Goal: Information Seeking & Learning: Learn about a topic

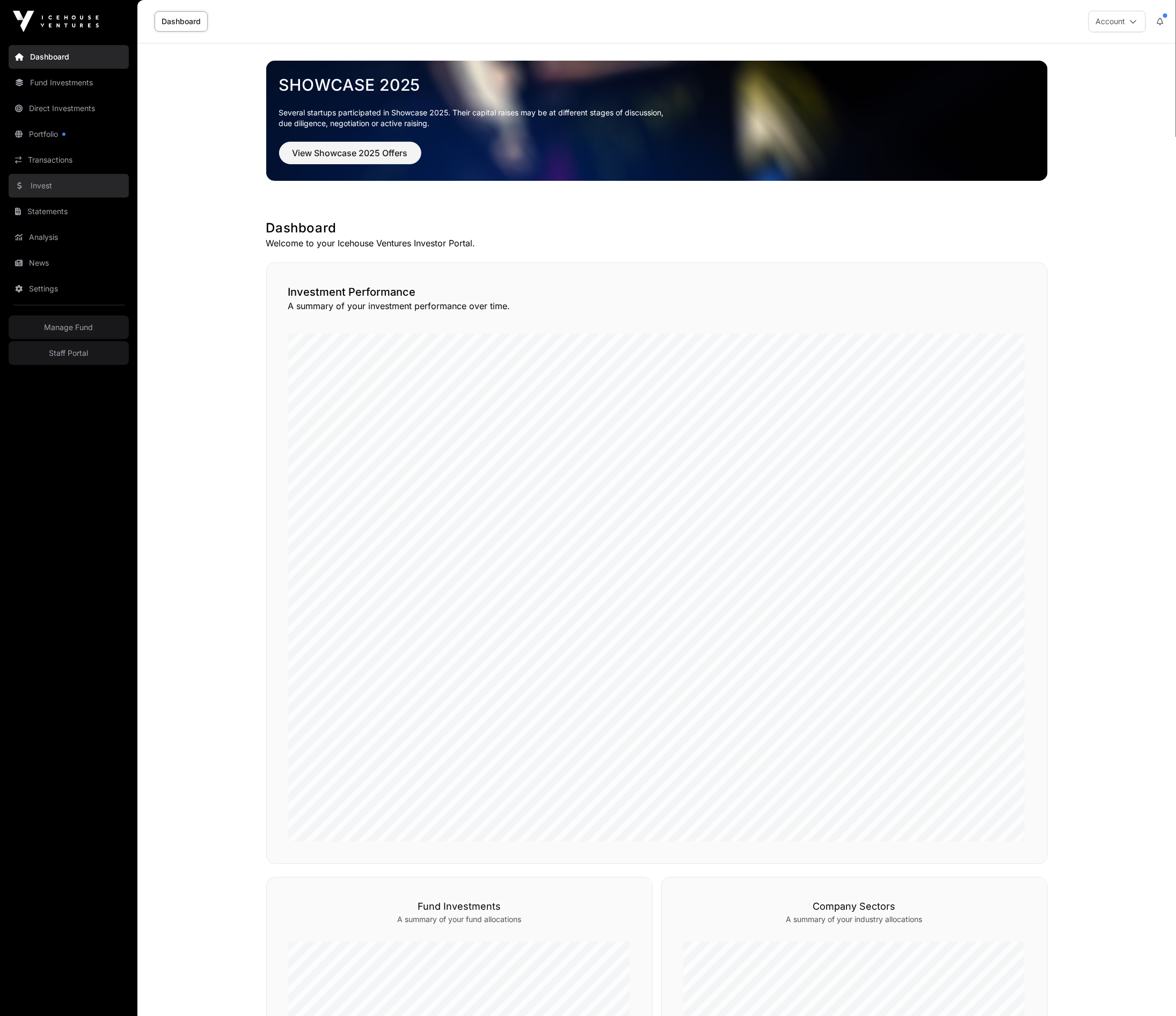
click at [48, 185] on link "Invest" at bounding box center [69, 185] width 120 height 23
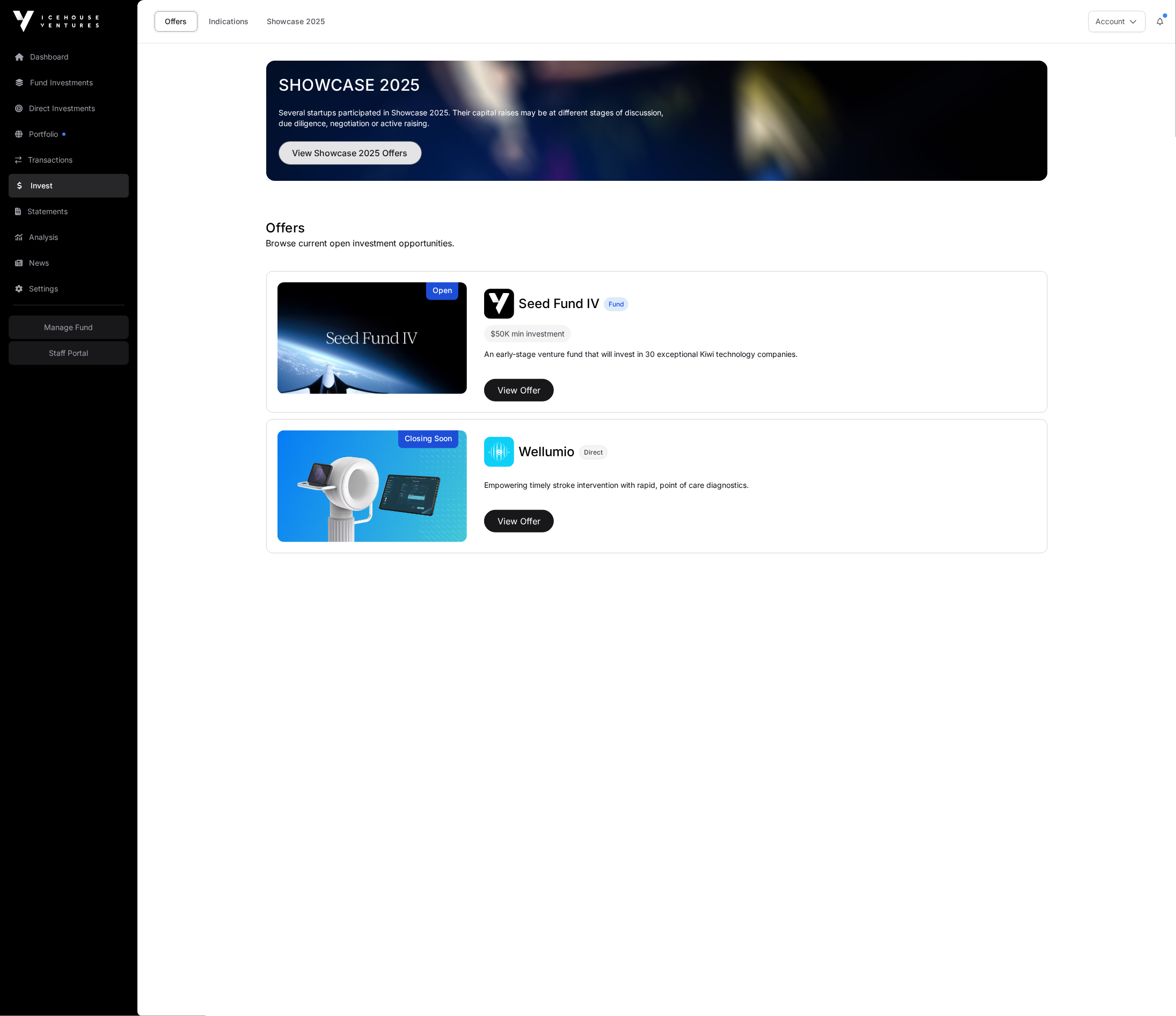
click at [324, 149] on span "View Showcase 2025 Offers" at bounding box center [350, 152] width 115 height 12
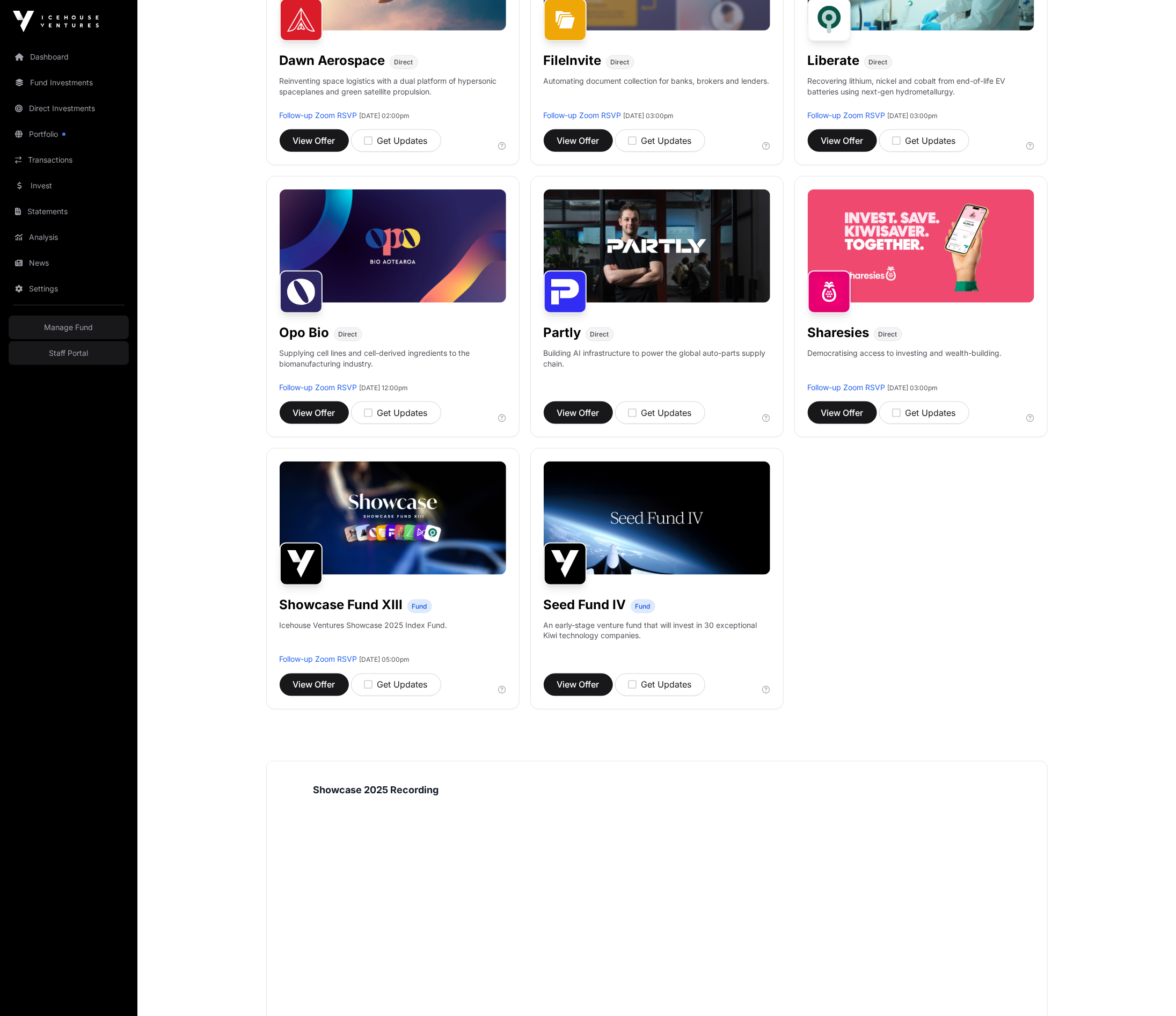
scroll to position [419, 0]
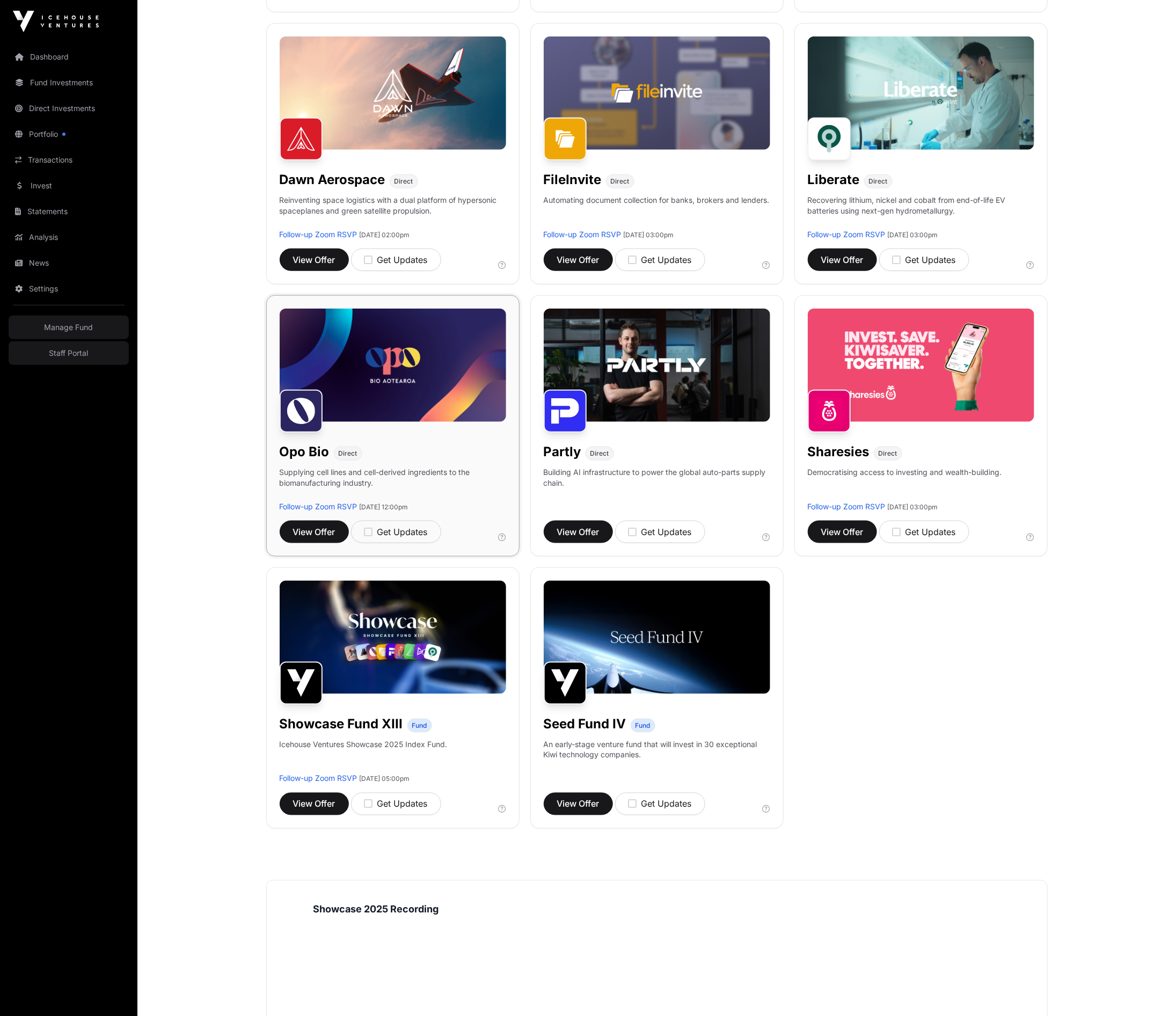
click at [401, 392] on img at bounding box center [393, 365] width 226 height 113
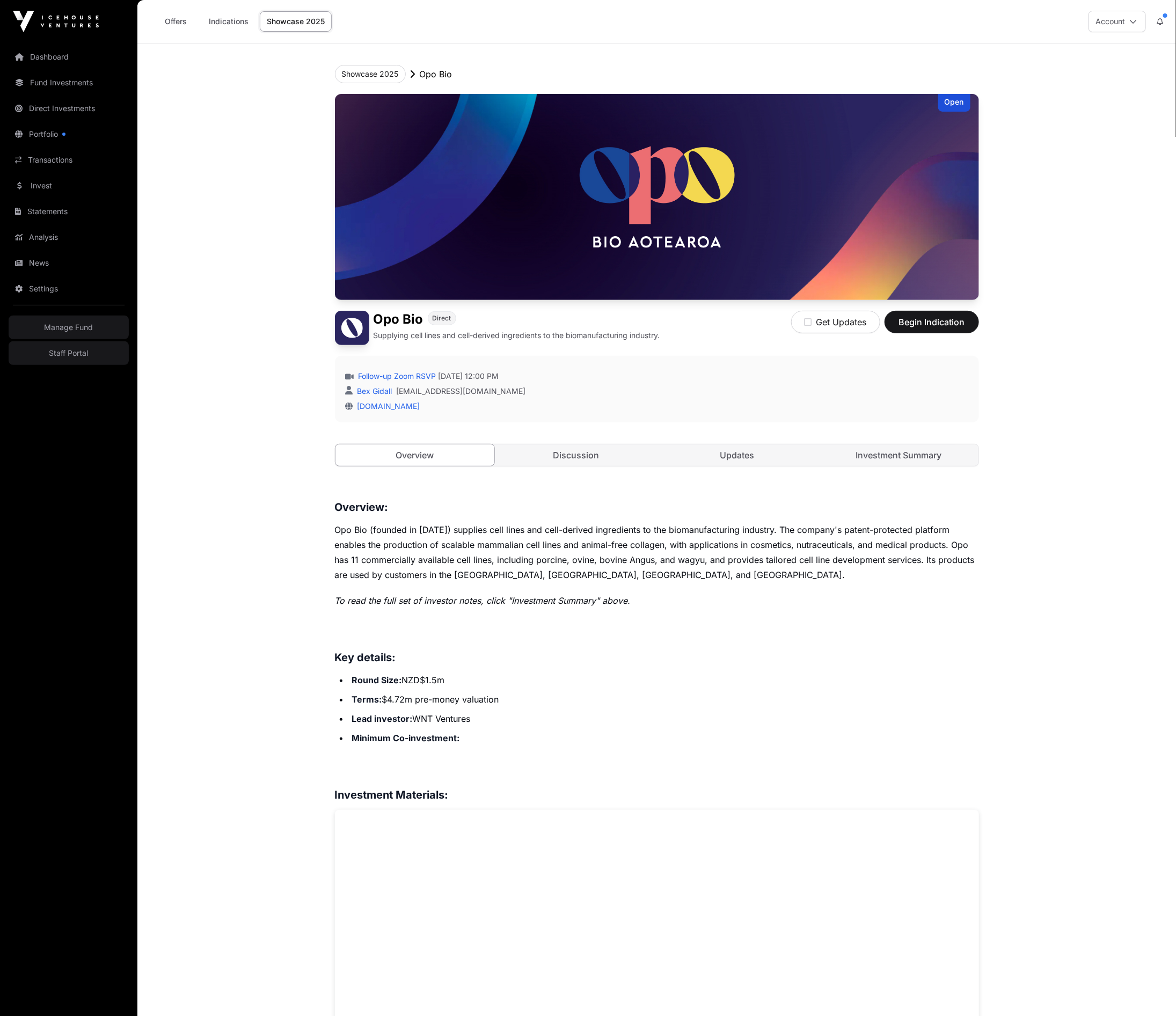
click at [755, 553] on p "Opo Bio (founded in [DATE]) supplies cell lines and cell-derived ingredients to…" at bounding box center [657, 552] width 644 height 60
drag, startPoint x: 668, startPoint y: 341, endPoint x: 380, endPoint y: 339, distance: 288.0
click at [380, 339] on div "Opo Bio Direct Supplying cell lines and cell-derived ingredients to the biomanu…" at bounding box center [657, 328] width 644 height 35
copy p "upplying cell lines and cell-derived ingredients to the biomanufacturing indust…"
click at [904, 450] on link "Investment Summary" at bounding box center [899, 455] width 160 height 21
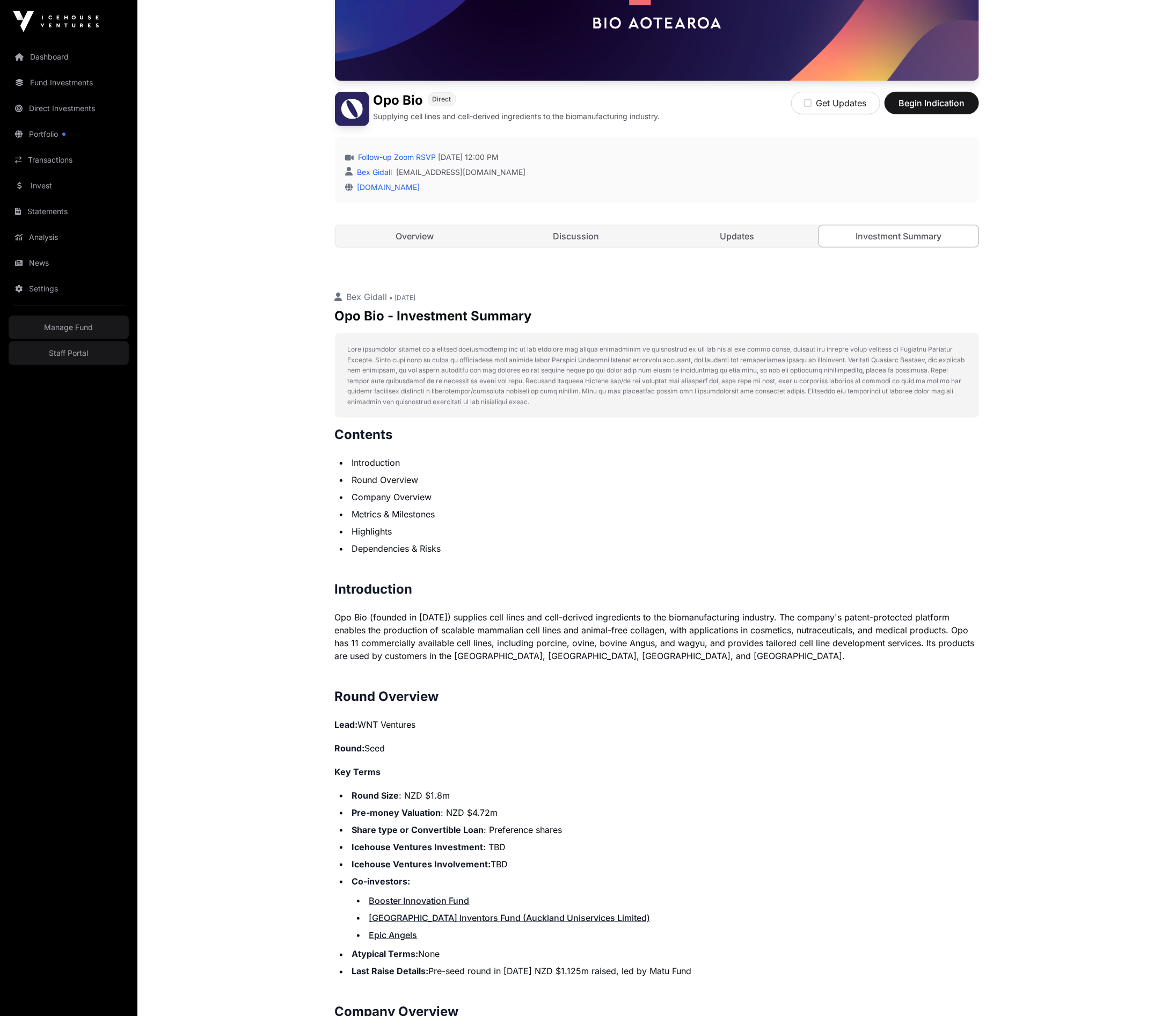
scroll to position [157, 0]
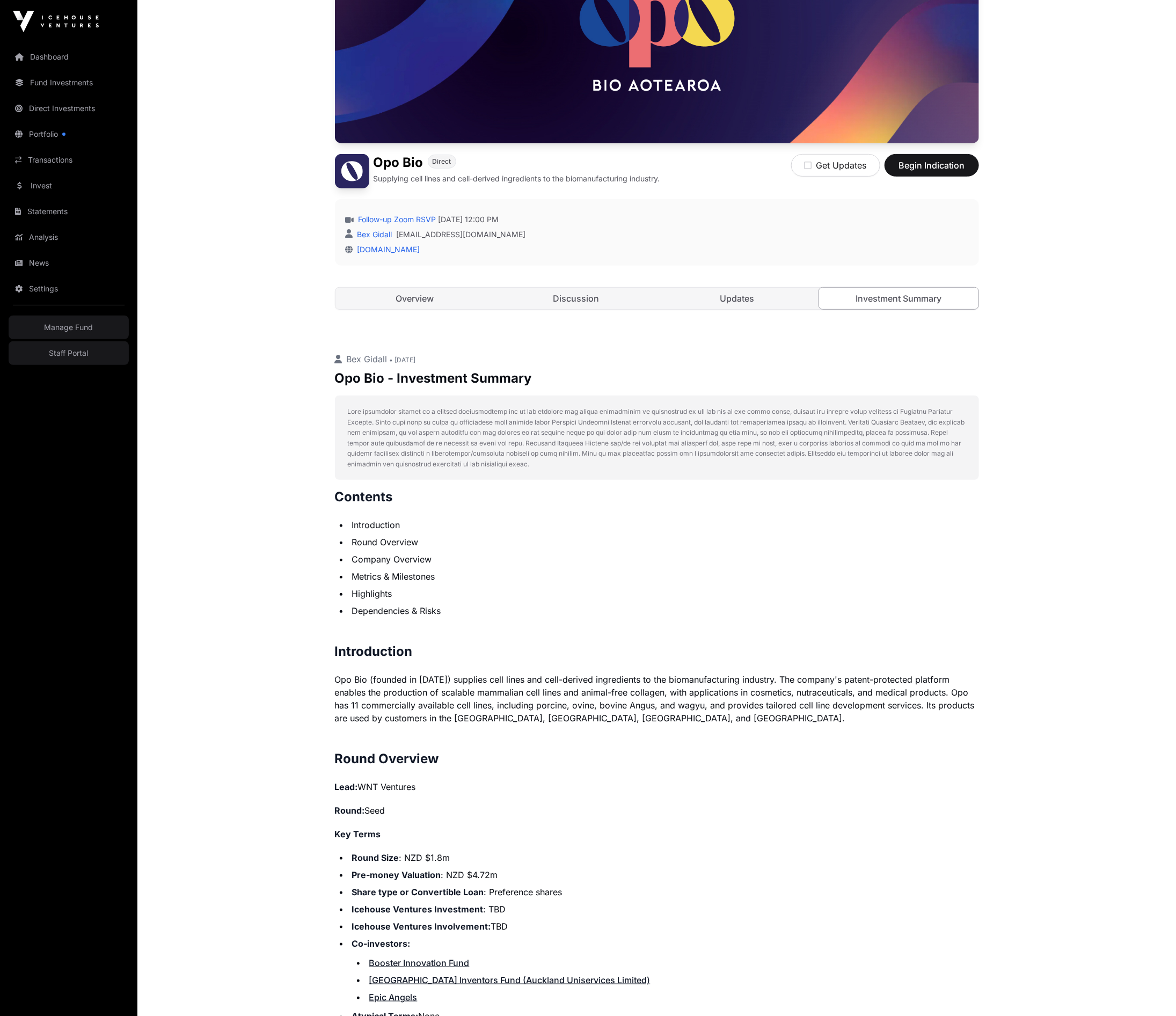
click at [419, 296] on link "Overview" at bounding box center [415, 299] width 160 height 21
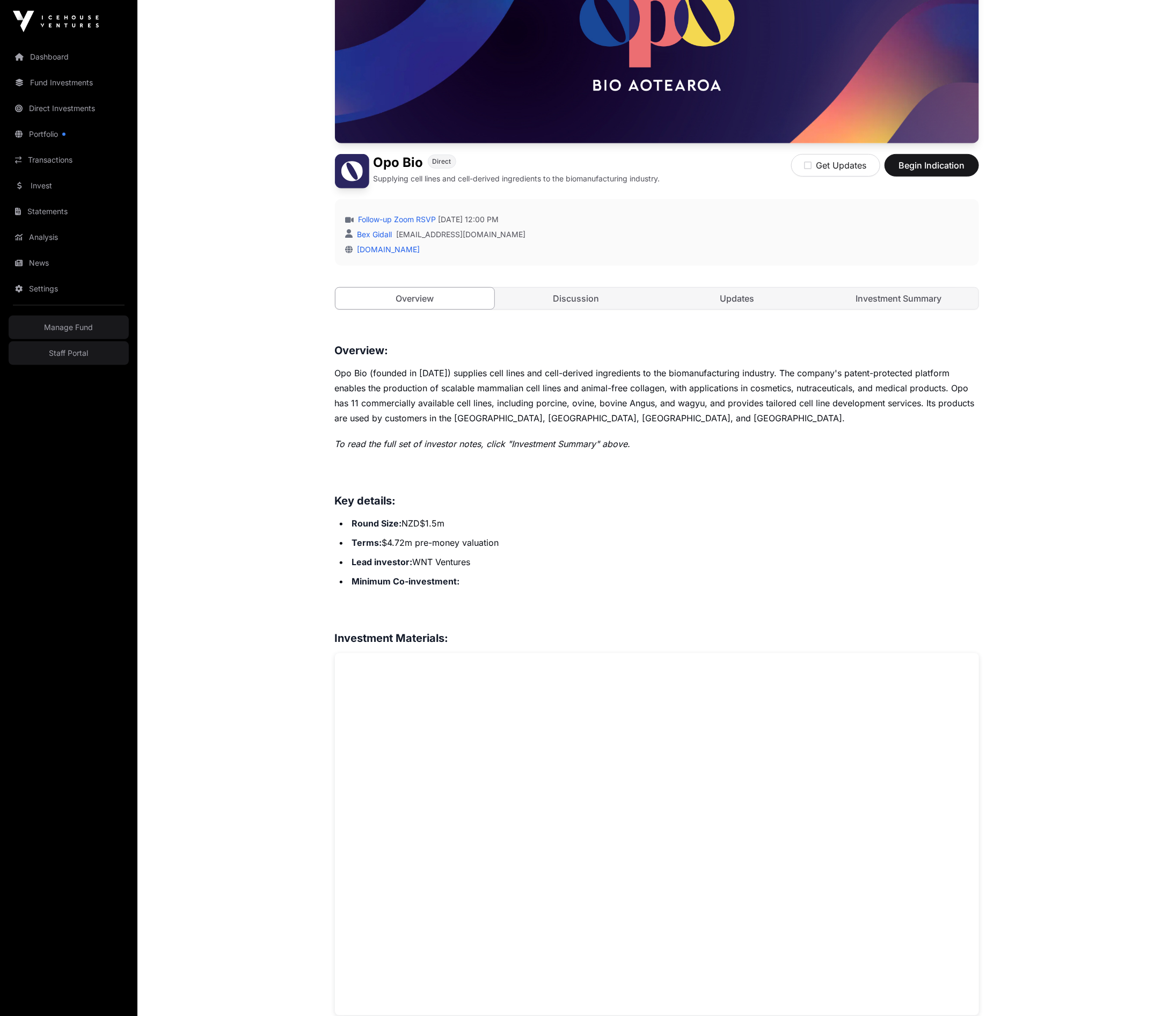
click at [220, 332] on main "Showcase 2025 Opo Bio Open Opo Bio Direct Supplying cell lines and cell-derived…" at bounding box center [656, 971] width 1039 height 2167
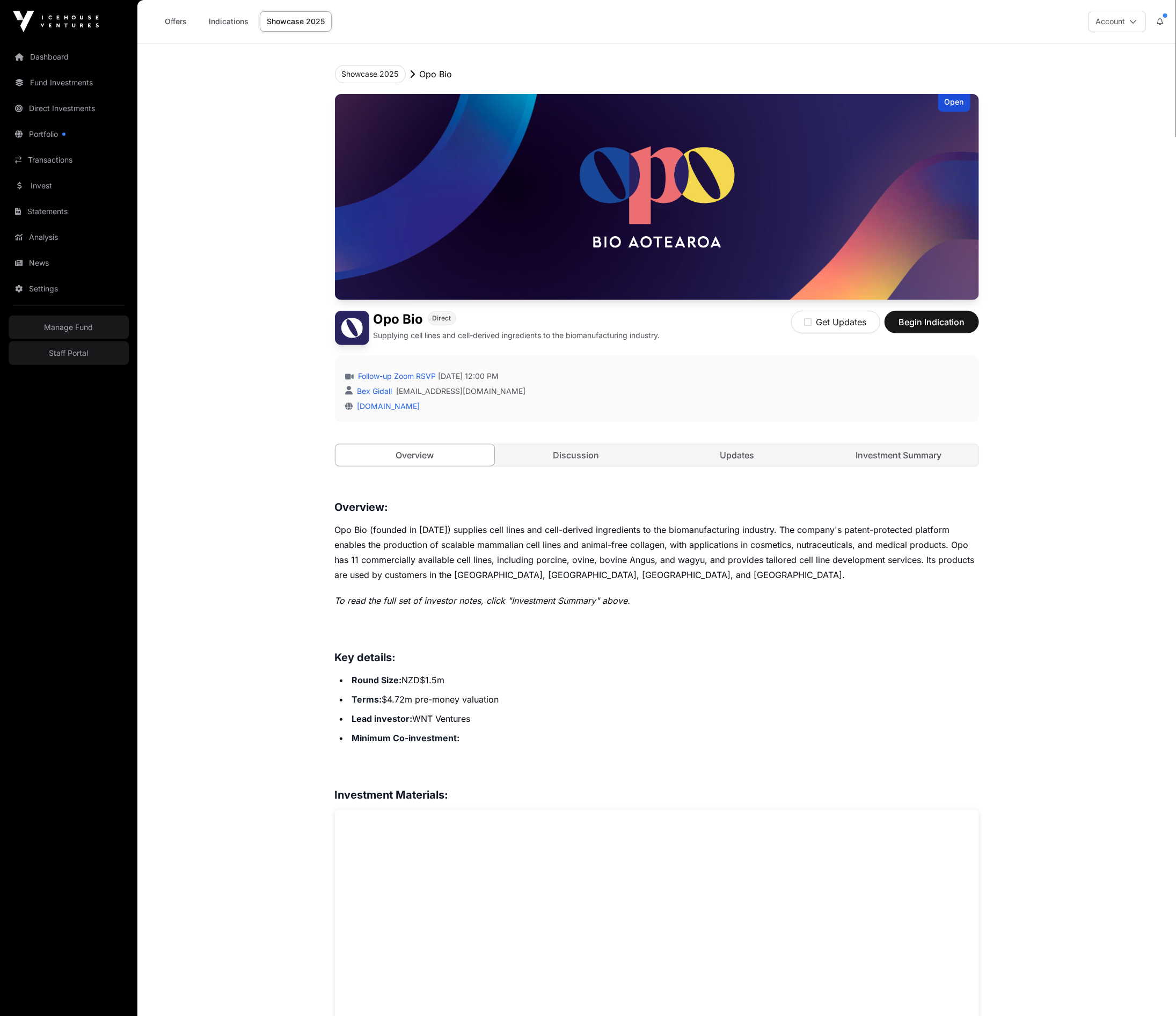
click at [1164, 25] on button at bounding box center [1160, 21] width 20 height 20
click at [1130, 21] on icon at bounding box center [1133, 21] width 7 height 7
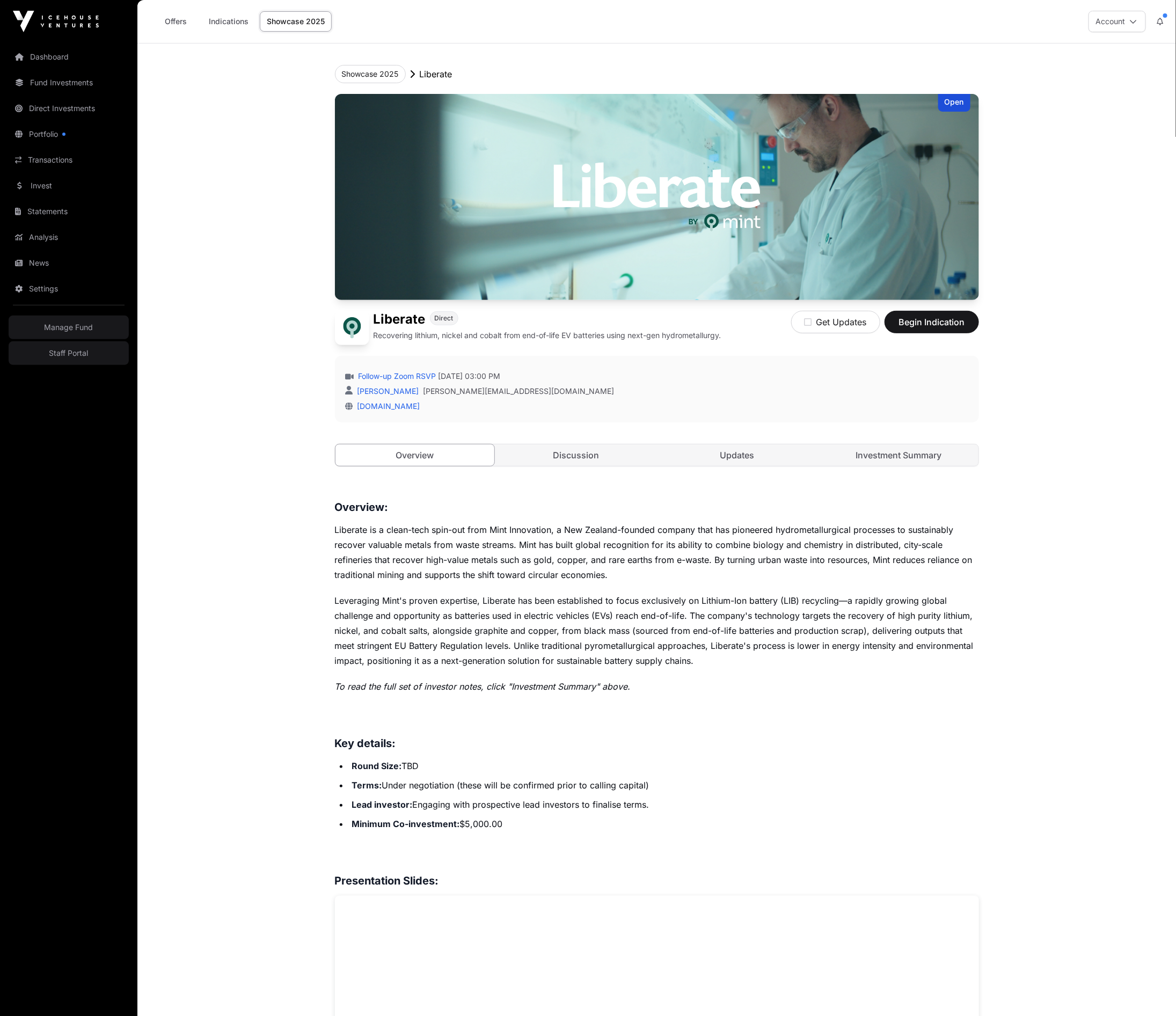
click at [301, 22] on link "Showcase 2025" at bounding box center [295, 21] width 72 height 20
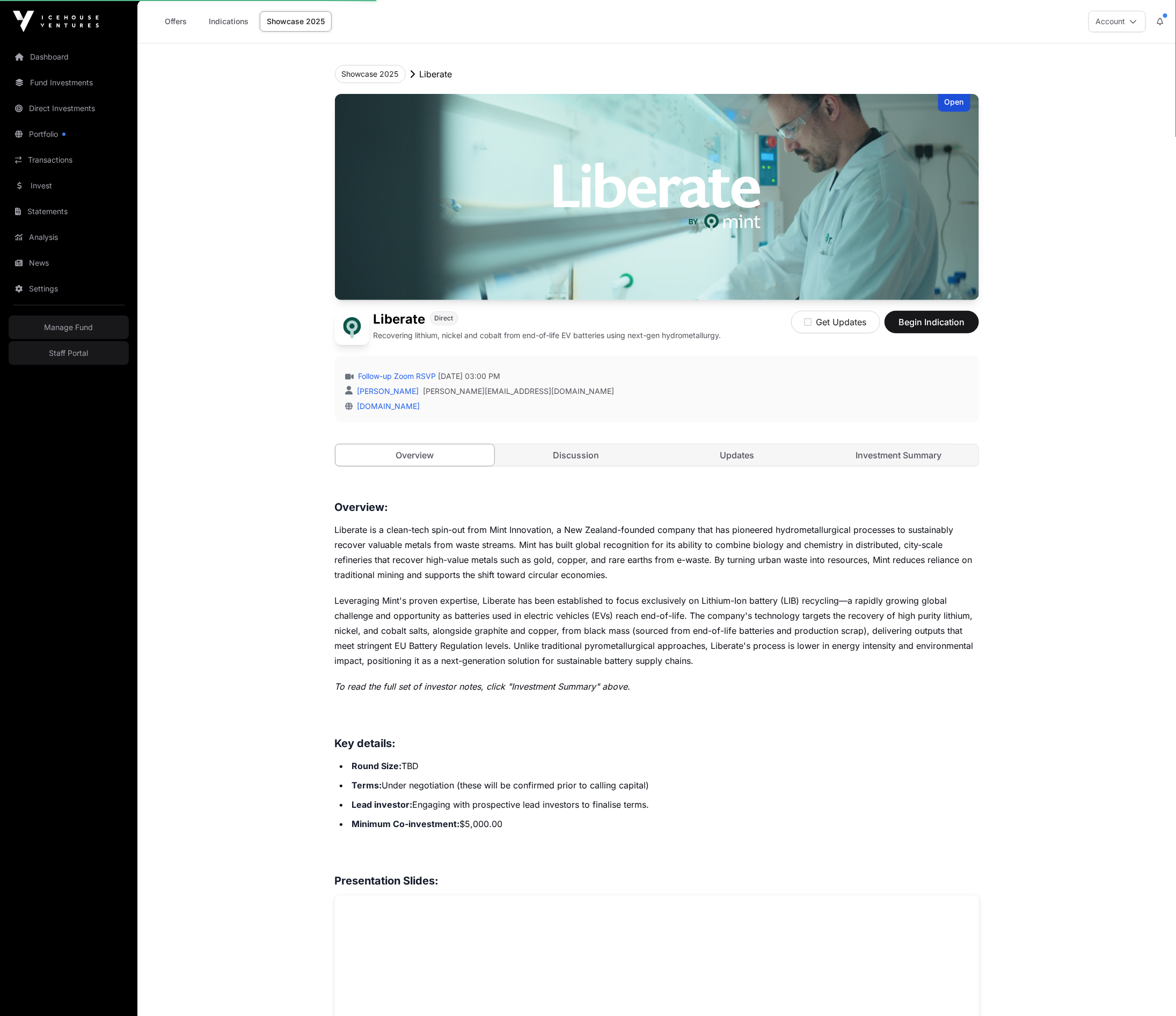
click at [359, 61] on header "Showcase 2025 Liberate Open Liberate Direct Recovering lithium, nickel and coba…" at bounding box center [657, 266] width 644 height 445
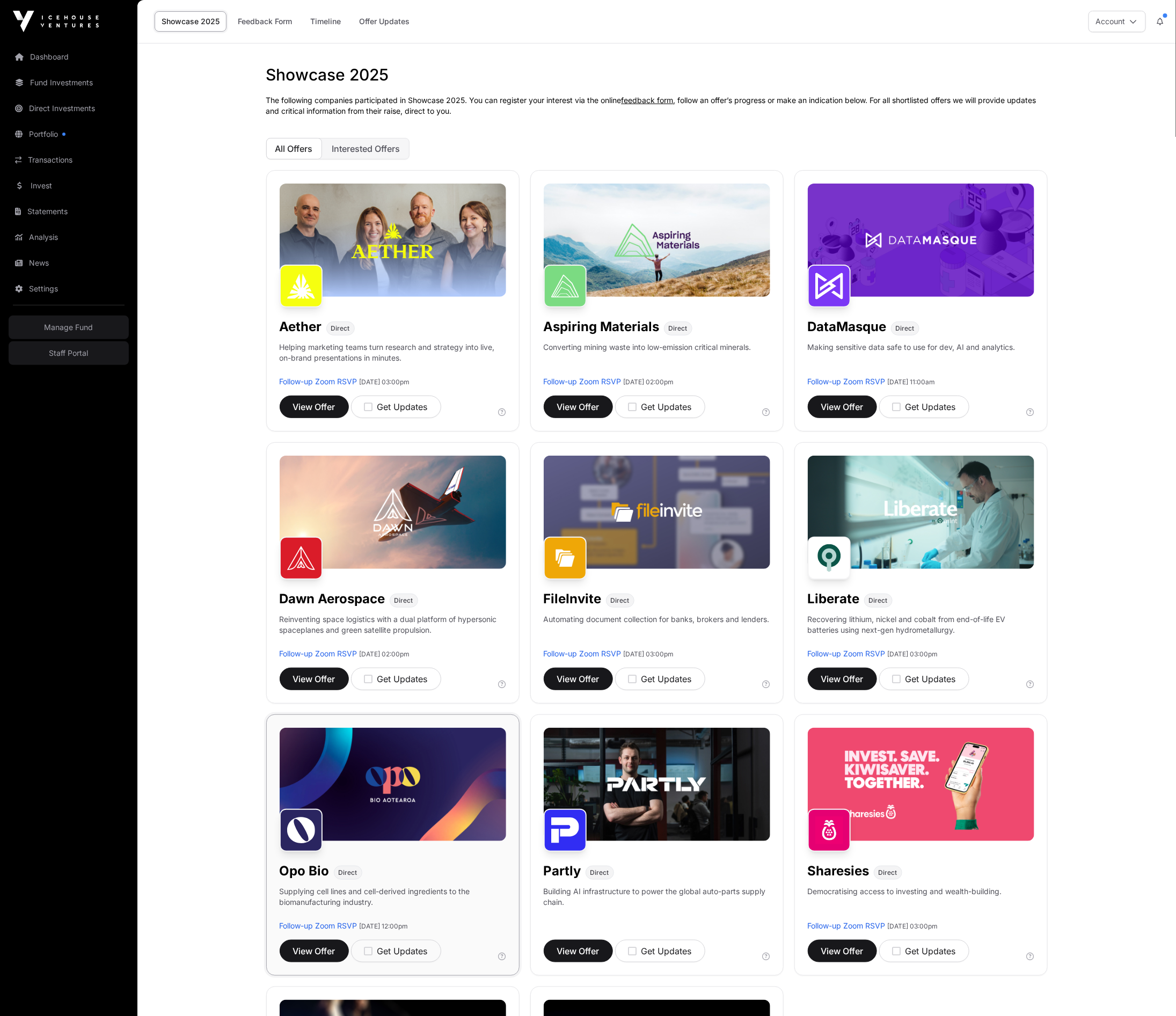
click at [435, 819] on img at bounding box center [393, 783] width 226 height 113
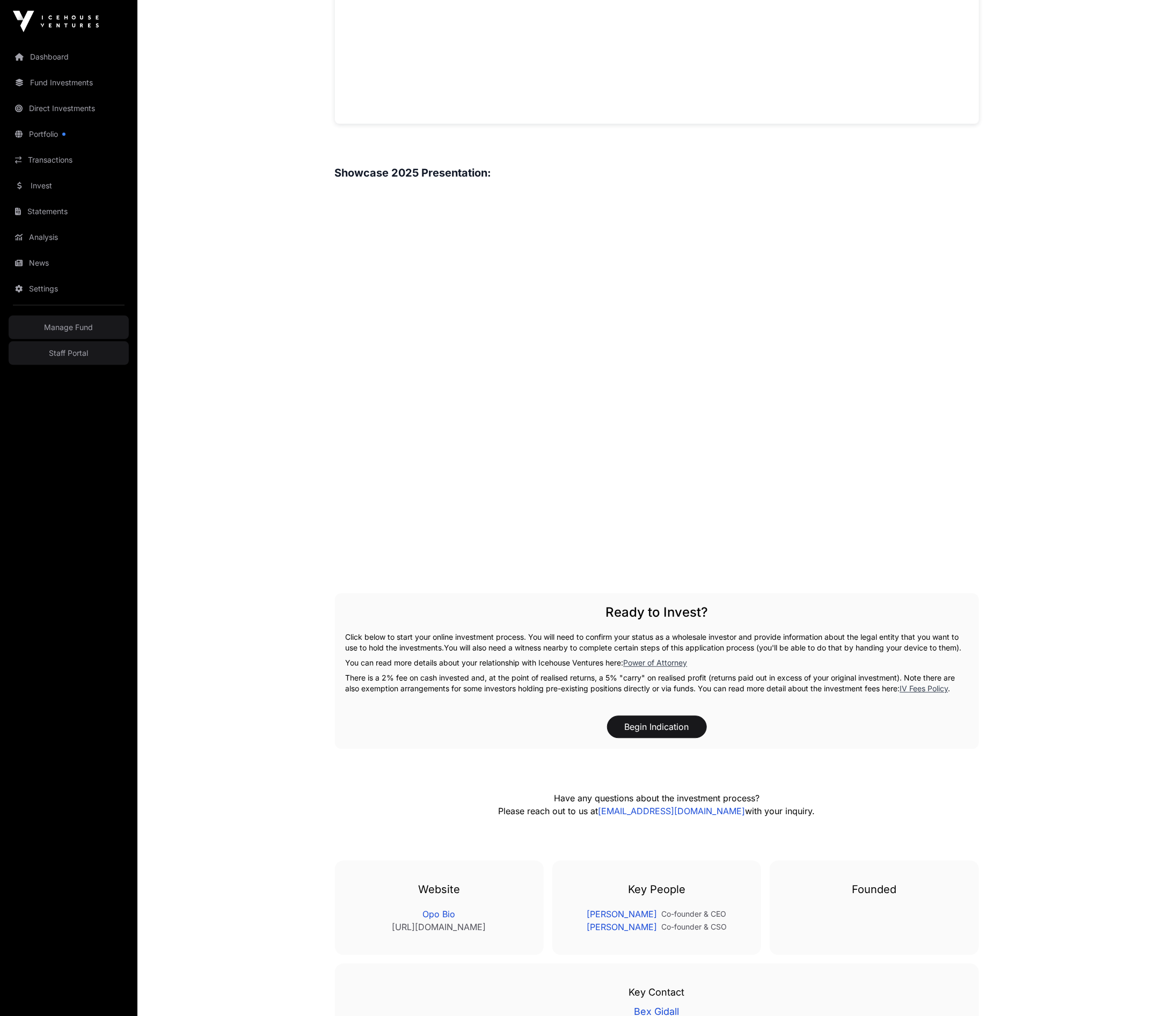
scroll to position [1046, 0]
click at [1011, 482] on main "Showcase 2025 Opo Bio Open Opo Bio Direct Supplying cell lines and cell-derived…" at bounding box center [656, 81] width 1039 height 2167
click at [274, 428] on main "Showcase 2025 Opo Bio Open Opo Bio Direct Supplying cell lines and cell-derived…" at bounding box center [656, 81] width 1039 height 2167
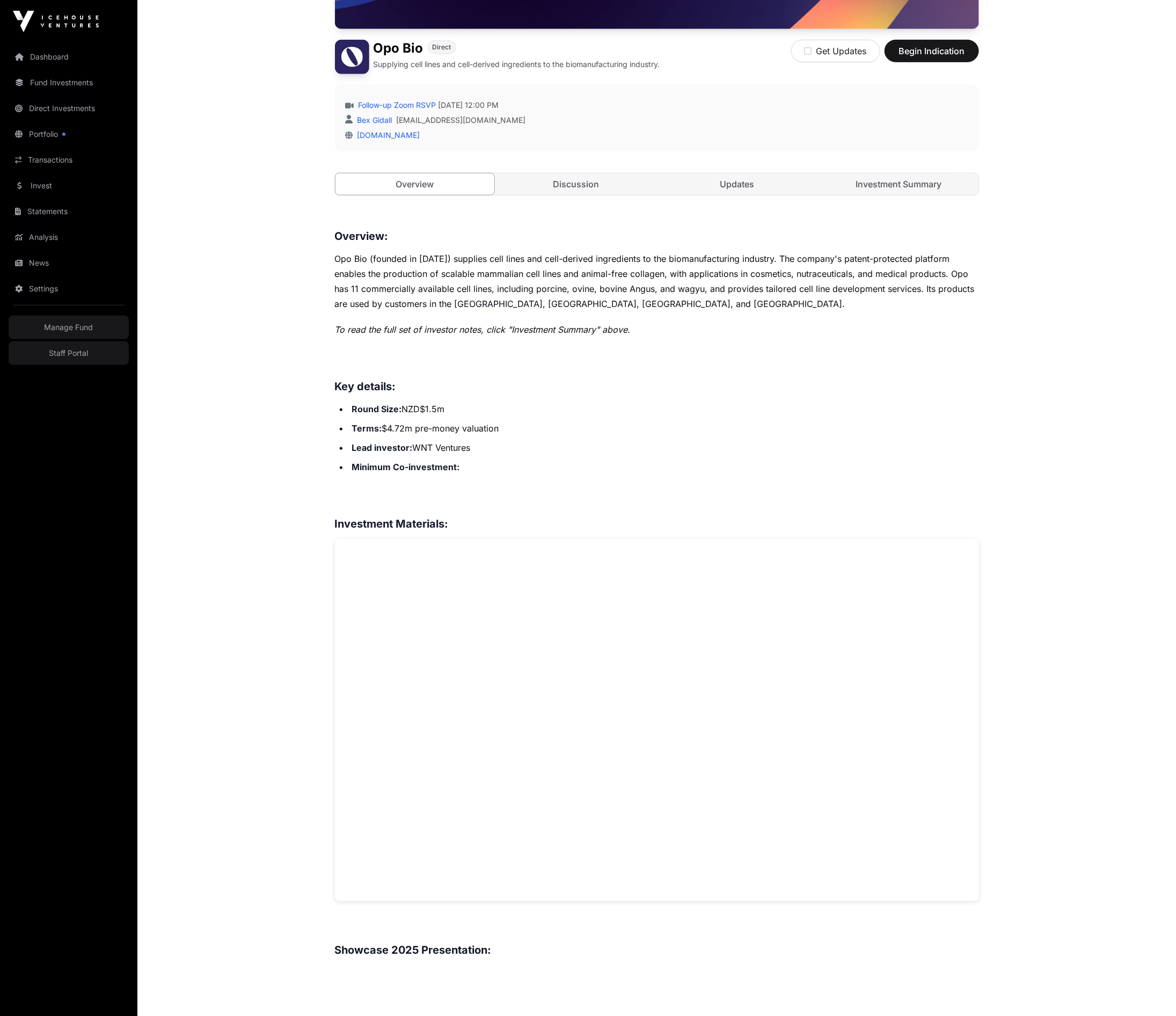
scroll to position [0, 0]
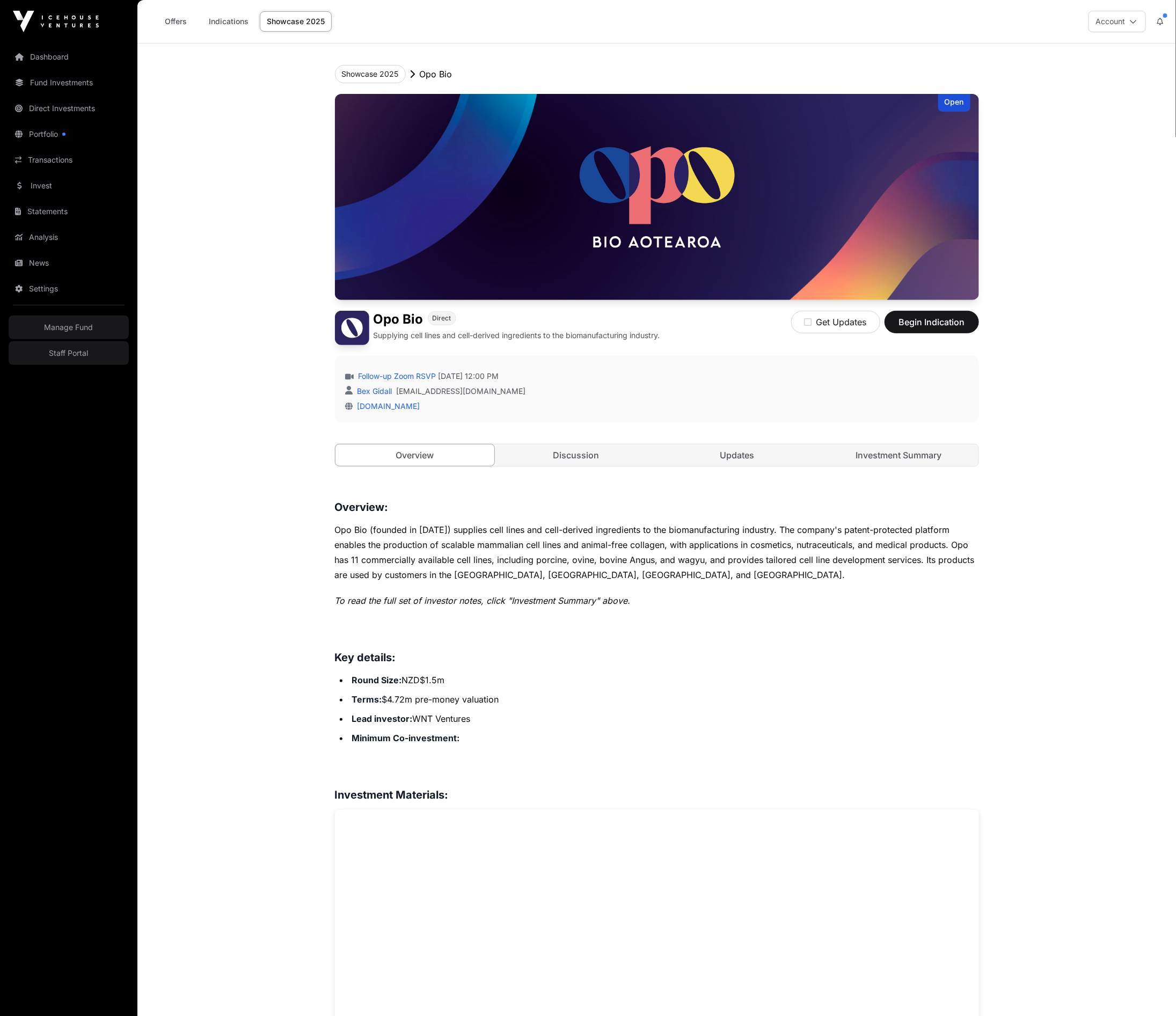
click at [868, 454] on link "Investment Summary" at bounding box center [899, 455] width 160 height 21
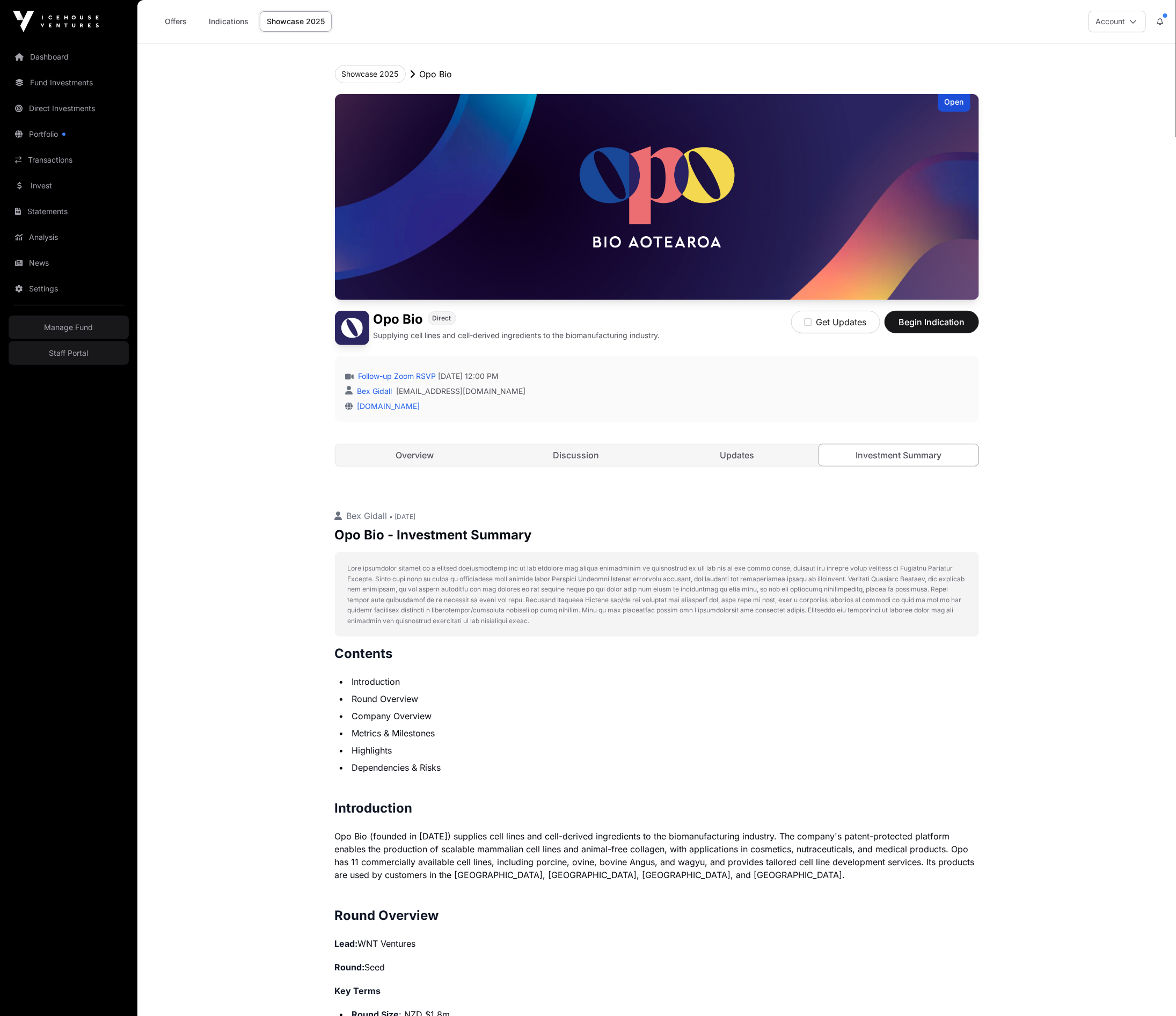
click at [438, 458] on link "Overview" at bounding box center [415, 455] width 160 height 21
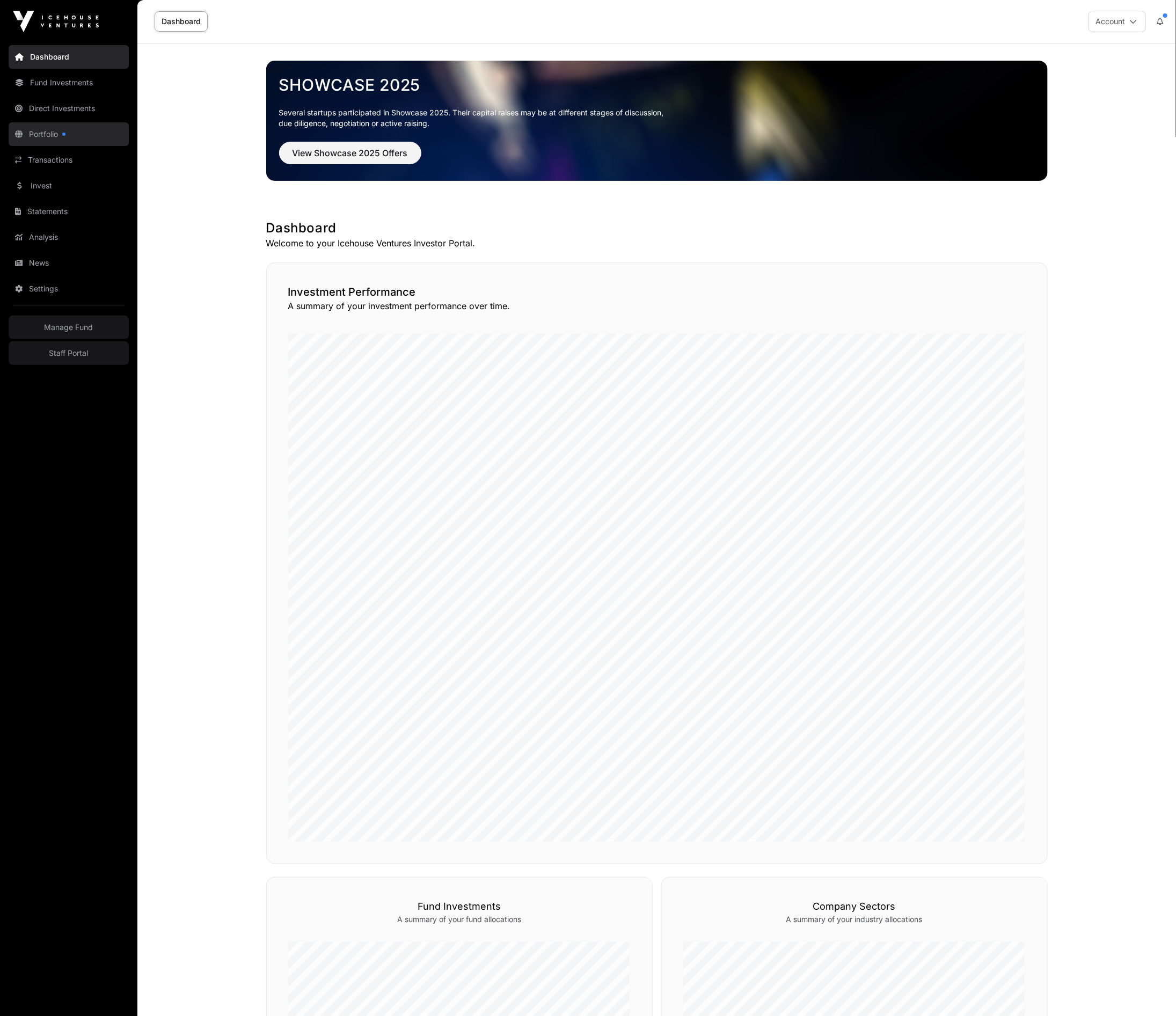
click at [44, 137] on link "Portfolio" at bounding box center [69, 134] width 120 height 23
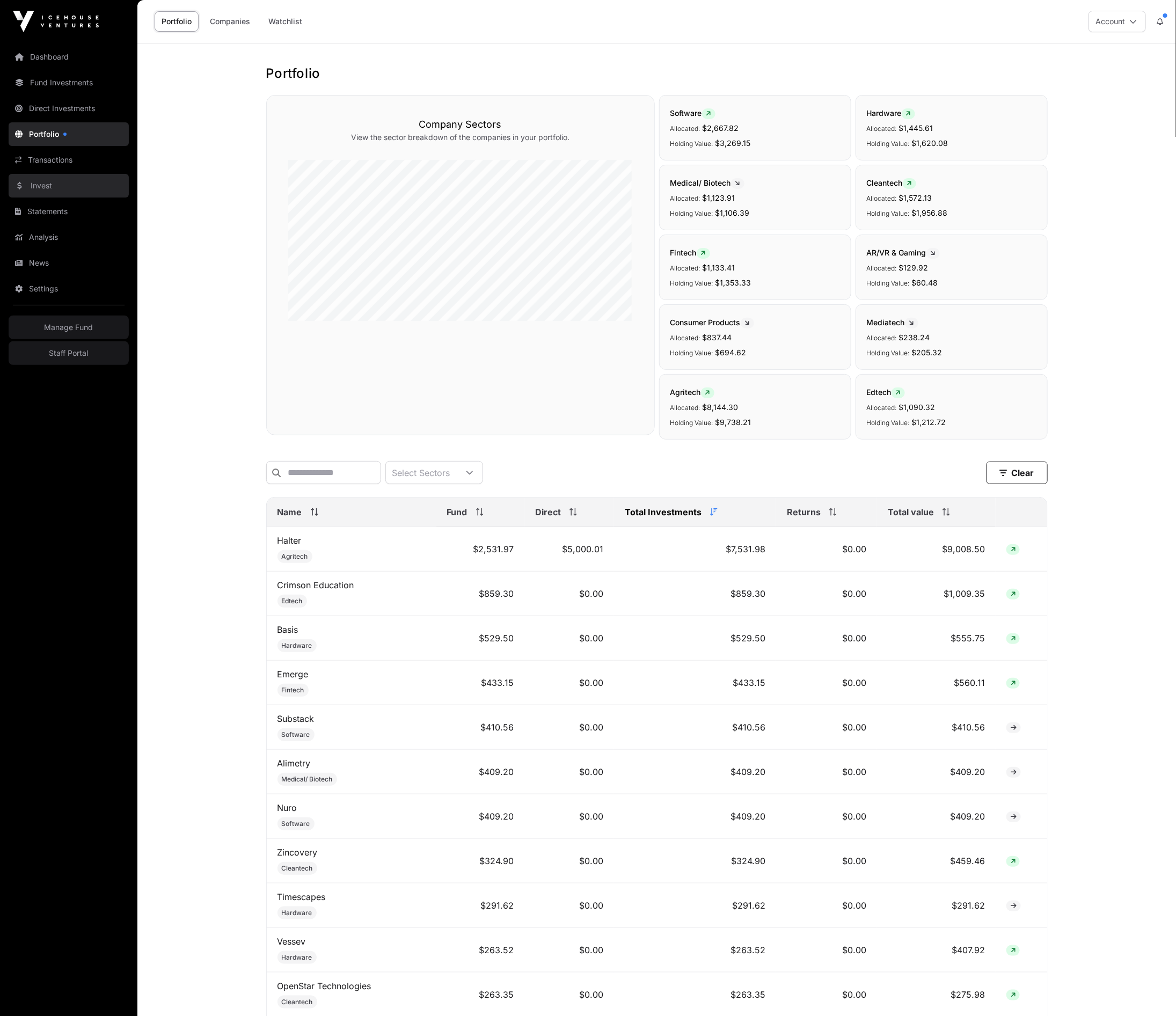
click at [43, 193] on link "Invest" at bounding box center [69, 185] width 120 height 23
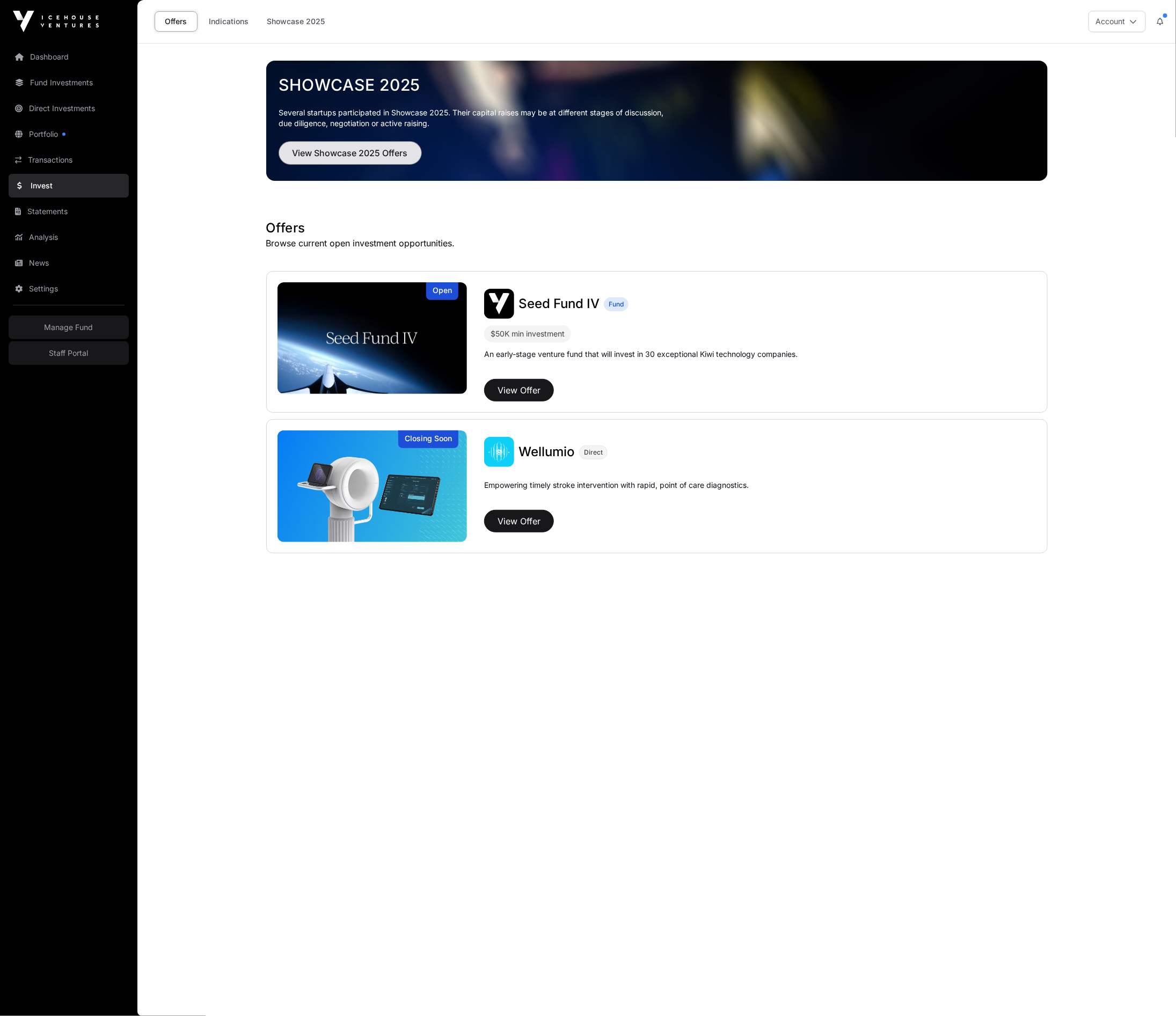
click at [350, 162] on button "View Showcase 2025 Offers" at bounding box center [350, 152] width 143 height 22
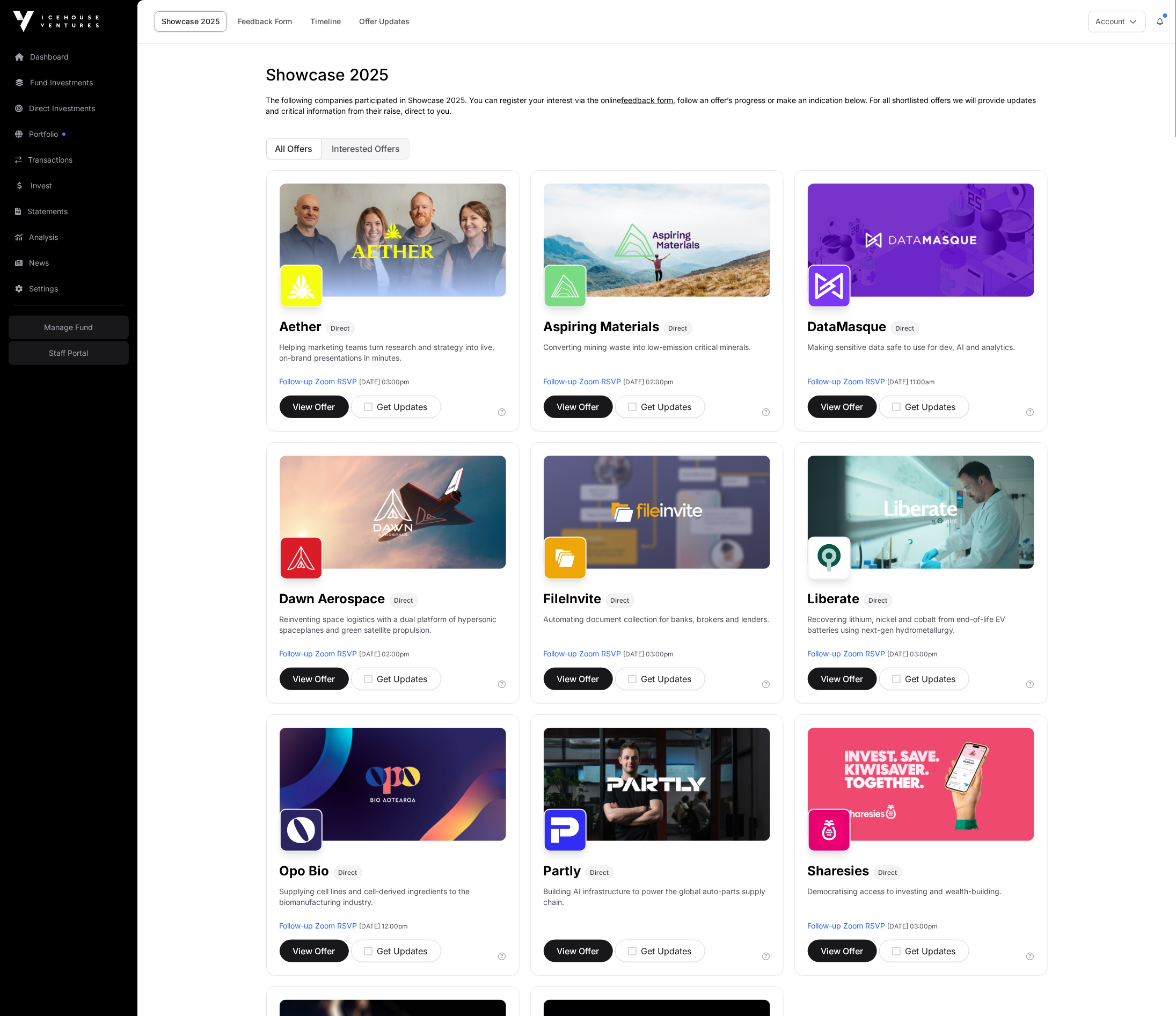
click at [210, 414] on main "Showcase 2025 The following companies participated in Showcase 2025. You can re…" at bounding box center [656, 987] width 1039 height 1886
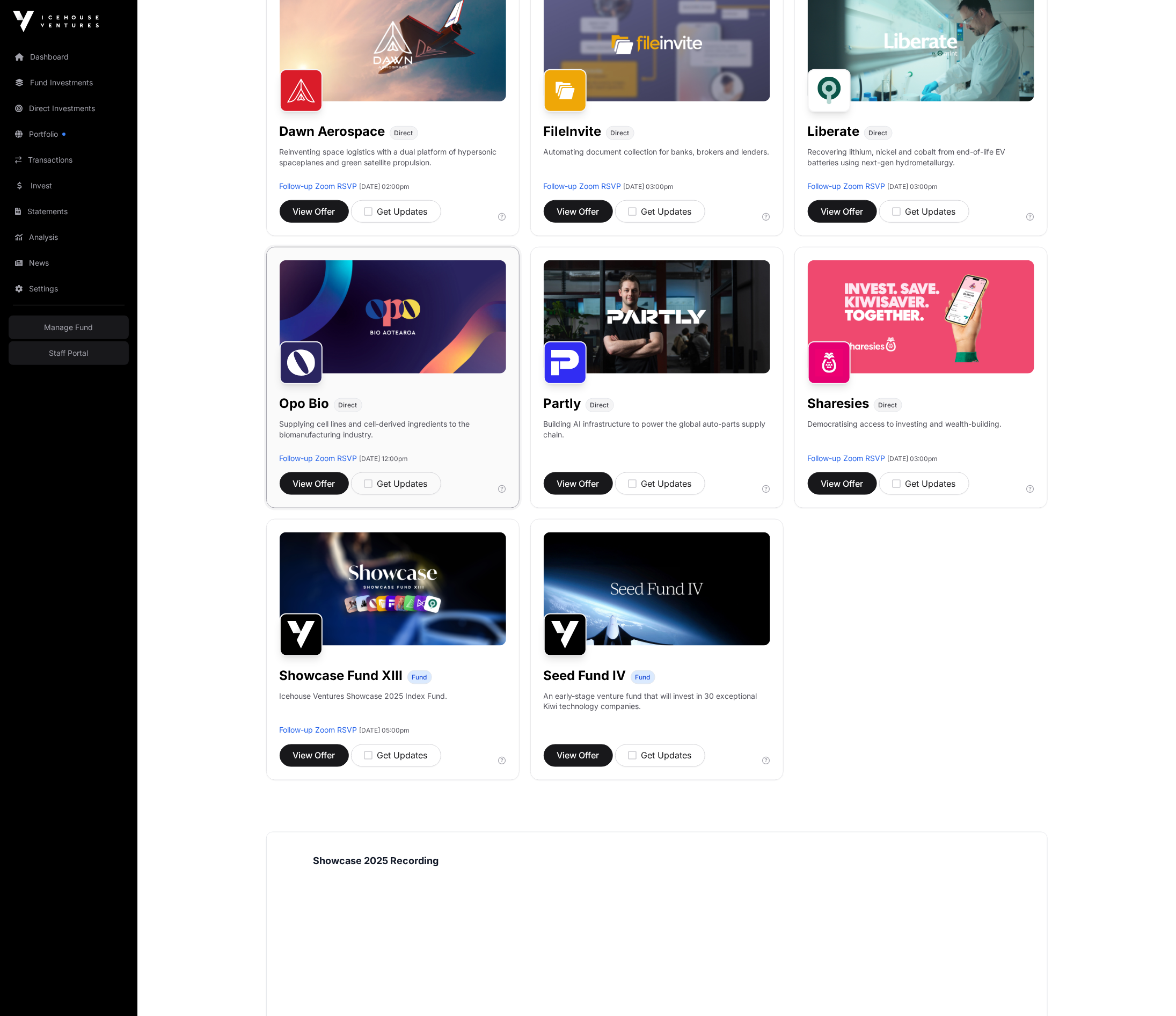
scroll to position [474, 0]
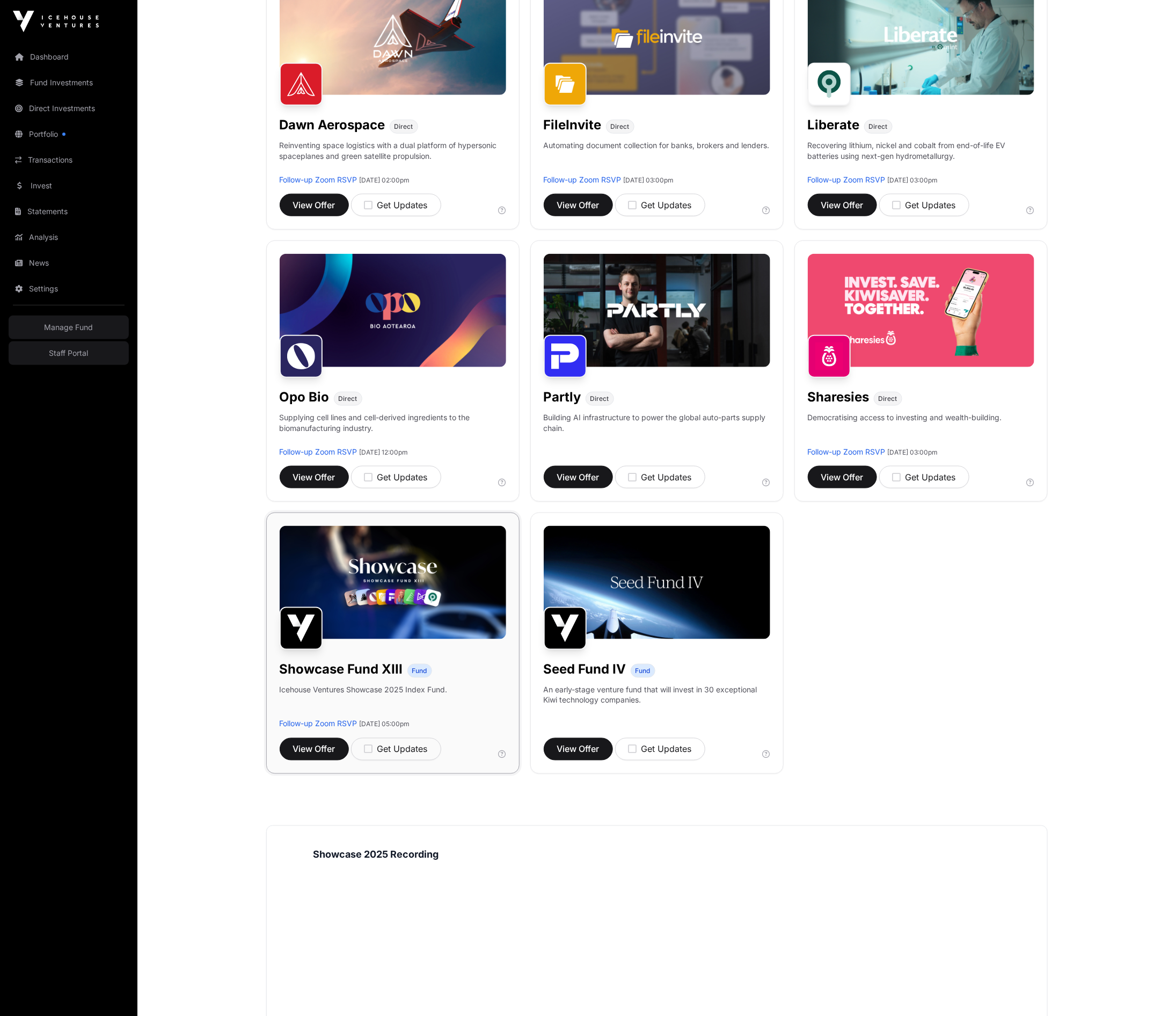
click at [385, 596] on img at bounding box center [393, 582] width 226 height 113
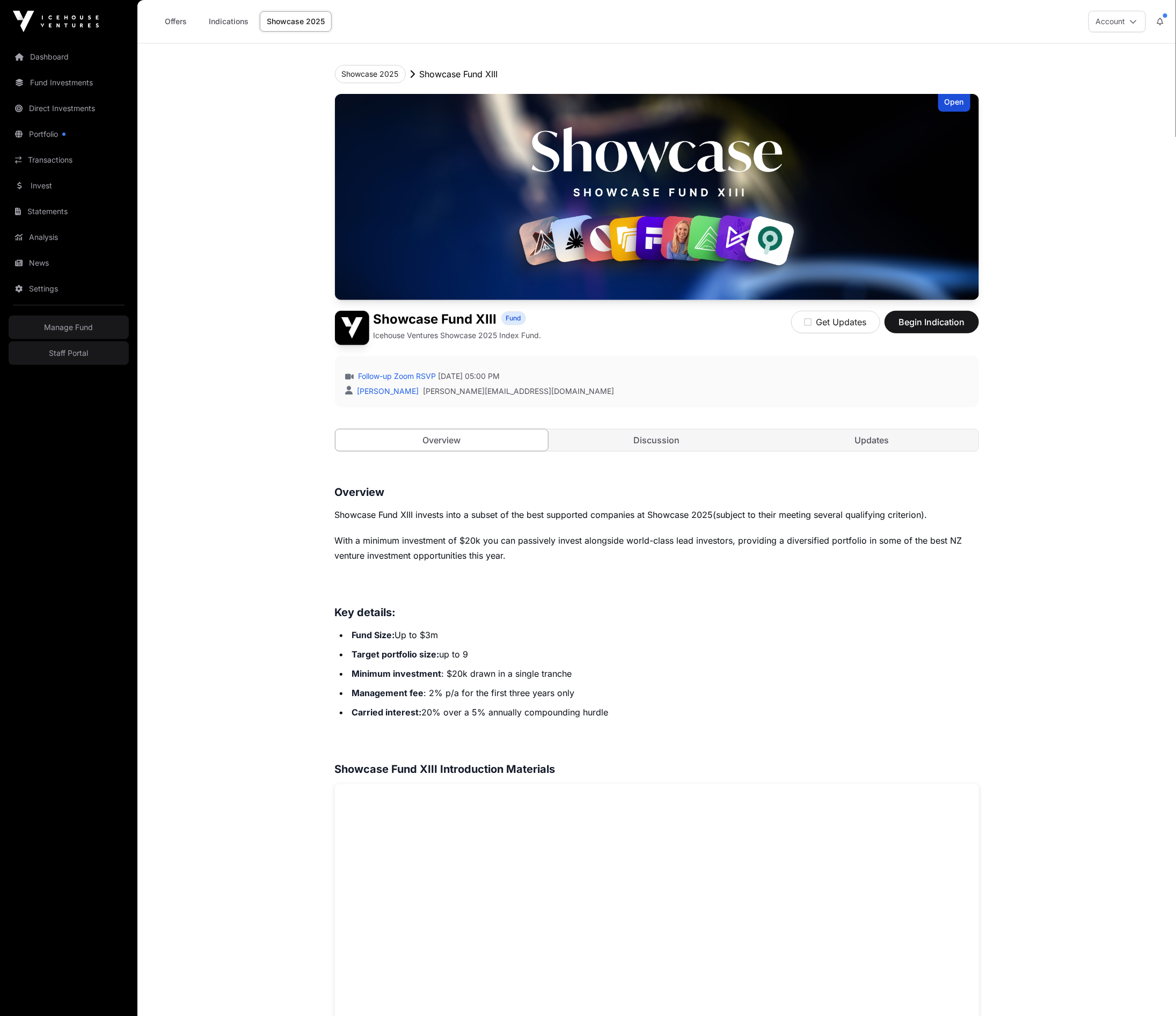
click at [226, 359] on main "Showcase 2025 Showcase Fund XIII Open Showcase Fund XIII Fund Icehouse Ventures…" at bounding box center [656, 1033] width 1039 height 1979
click at [317, 398] on div "Showcase 2025 Showcase Fund XIII Open Showcase Fund XIII Fund Icehouse Ventures…" at bounding box center [657, 995] width 687 height 1902
click at [249, 316] on main "Showcase 2025 Showcase Fund XIII Open Showcase Fund XIII Fund Icehouse Ventures…" at bounding box center [656, 1033] width 1039 height 1979
click at [251, 264] on main "Showcase 2025 Showcase Fund XIII Open Showcase Fund XIII Fund Icehouse Ventures…" at bounding box center [656, 1033] width 1039 height 1979
click at [243, 114] on main "Showcase 2025 Showcase Fund XIII Open Showcase Fund XIII Fund Icehouse Ventures…" at bounding box center [656, 1033] width 1039 height 1979
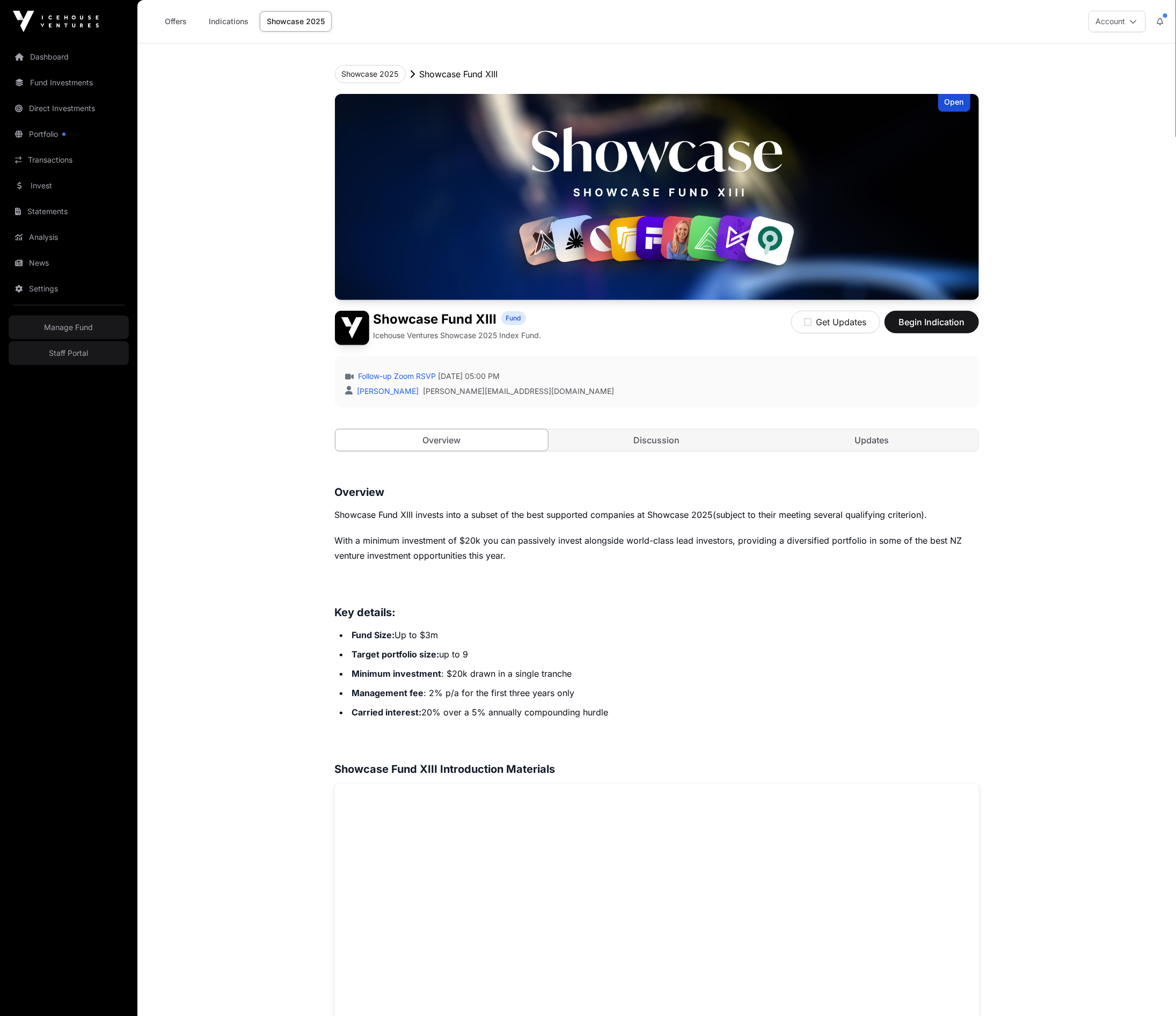
click at [277, 359] on main "Showcase 2025 Showcase Fund XIII Open Showcase Fund XIII Fund Icehouse Ventures…" at bounding box center [656, 1033] width 1039 height 1979
click at [277, 361] on main "Showcase 2025 Showcase Fund XIII Open Showcase Fund XIII Fund Icehouse Ventures…" at bounding box center [656, 1033] width 1039 height 1979
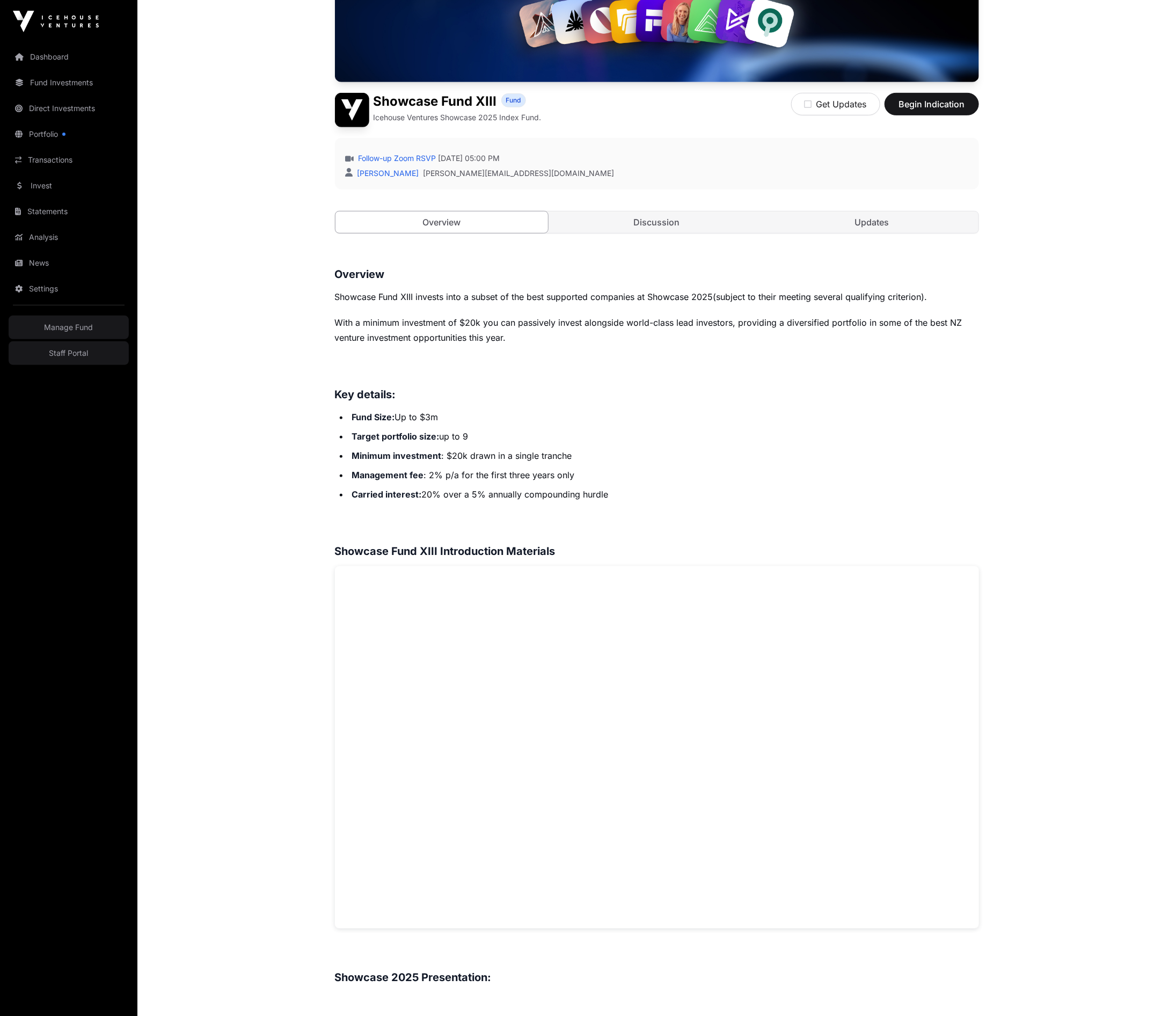
scroll to position [237, 0]
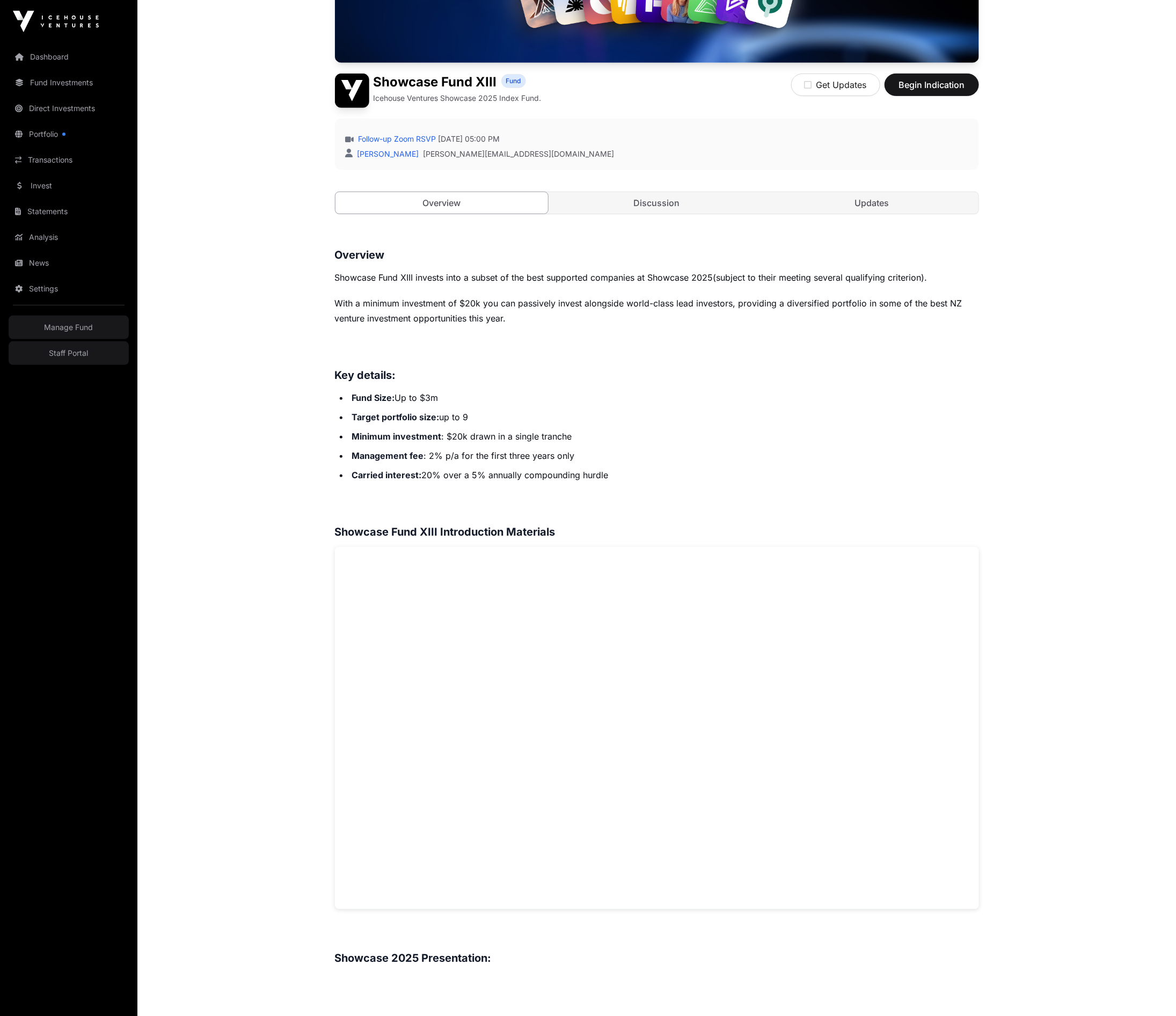
click at [280, 661] on main "Showcase 2025 Showcase Fund XIII Open Showcase Fund XIII Fund Icehouse Ventures…" at bounding box center [656, 796] width 1039 height 1979
click at [280, 655] on main "Showcase 2025 Showcase Fund XIII Open Showcase Fund XIII Fund Icehouse Ventures…" at bounding box center [656, 796] width 1039 height 1979
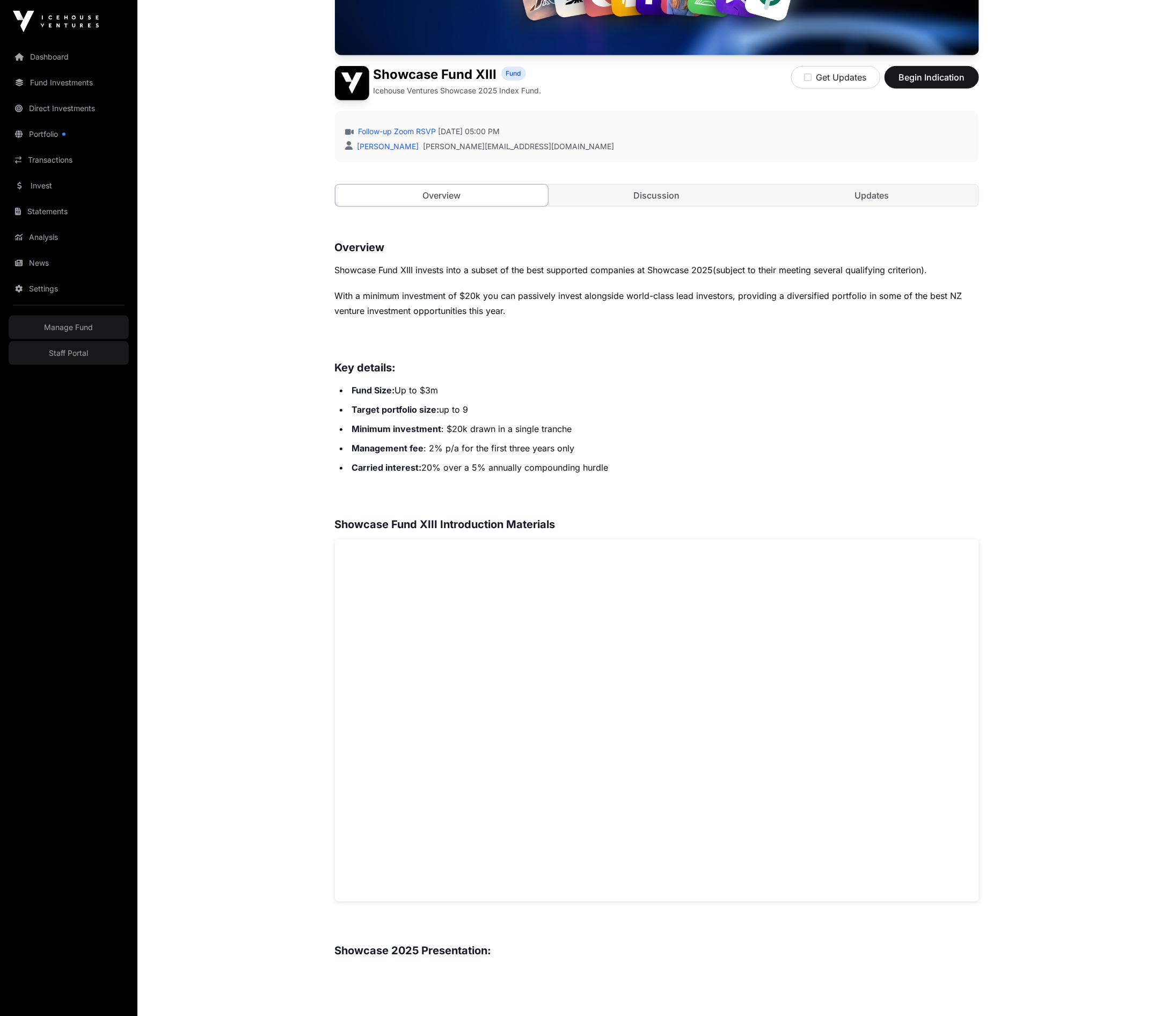
scroll to position [246, 0]
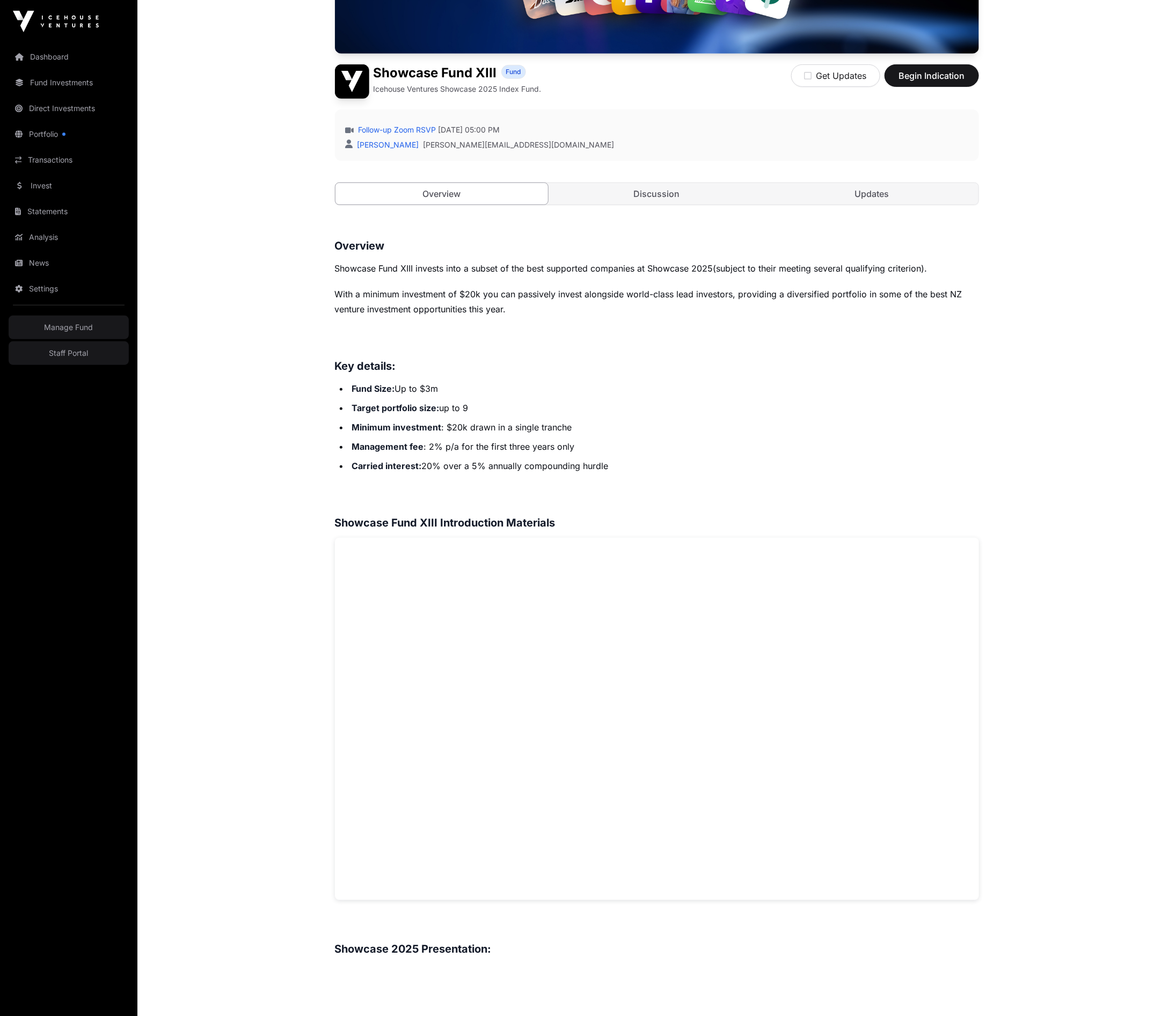
click at [251, 509] on main "Showcase 2025 Showcase Fund XIII Open Showcase Fund XIII Fund Icehouse Ventures…" at bounding box center [656, 786] width 1039 height 1979
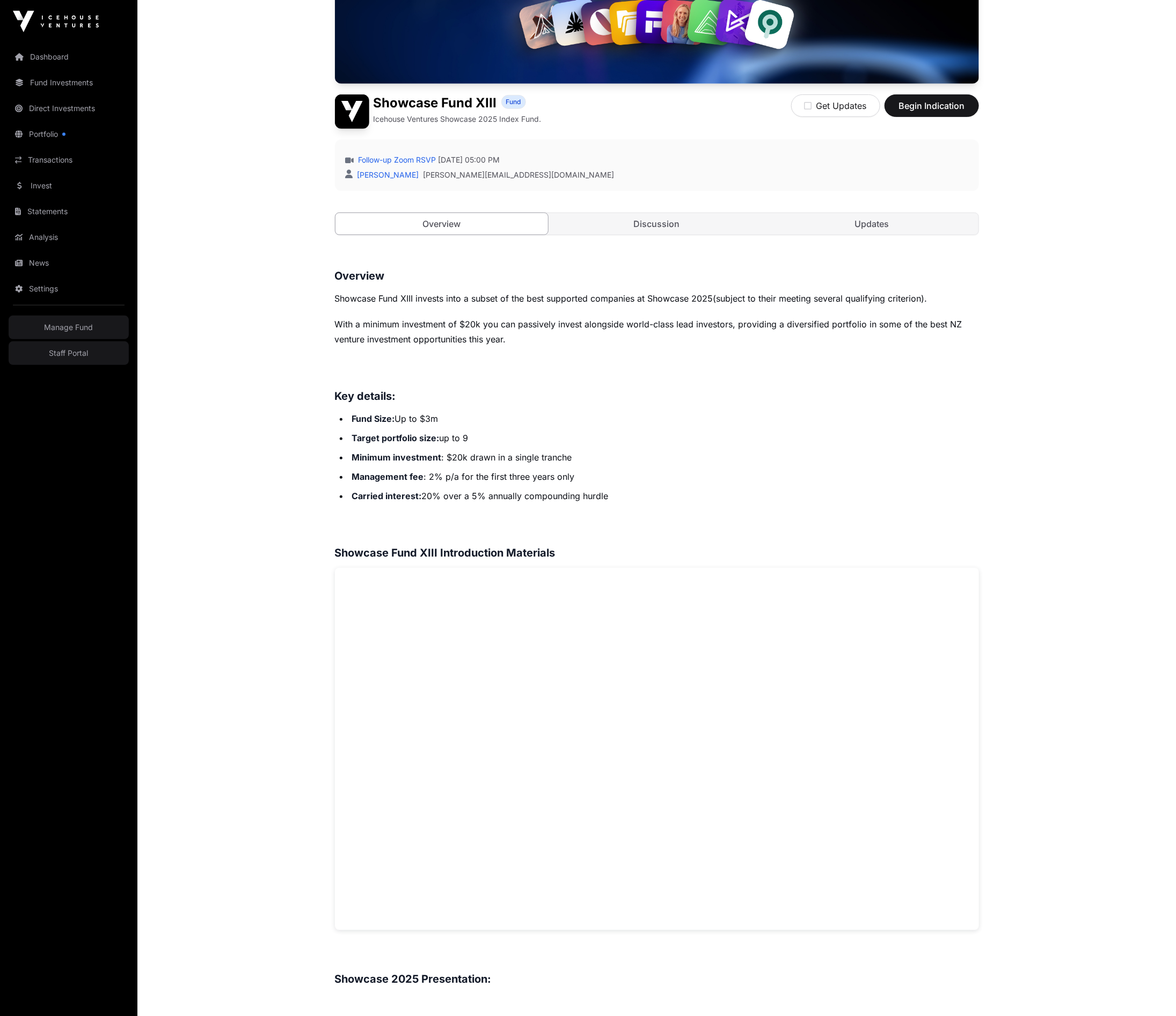
scroll to position [206, 0]
